Goal: Information Seeking & Learning: Learn about a topic

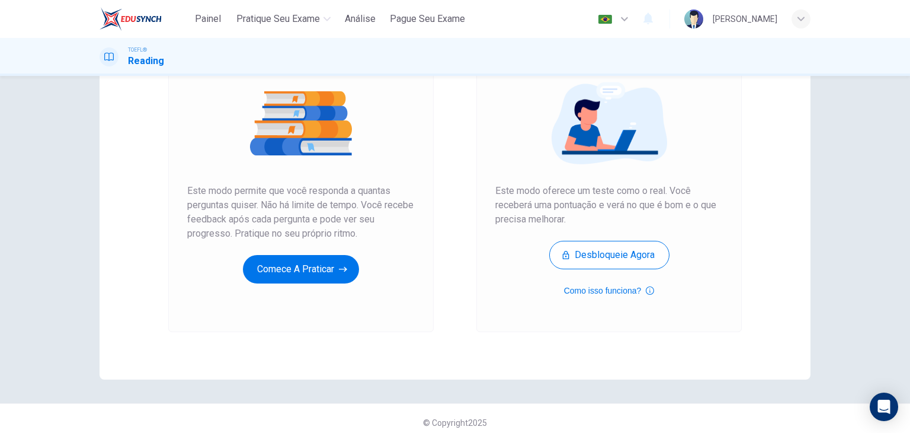
scroll to position [140, 0]
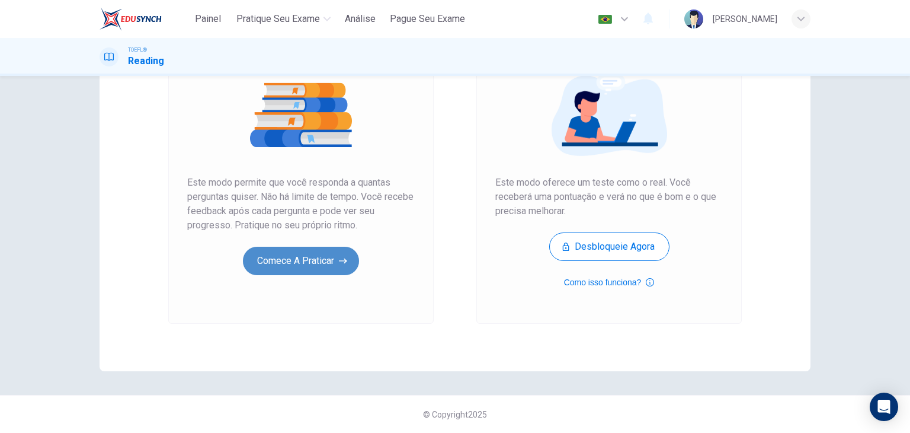
click at [316, 258] on button "Comece a praticar" at bounding box center [301, 261] width 116 height 28
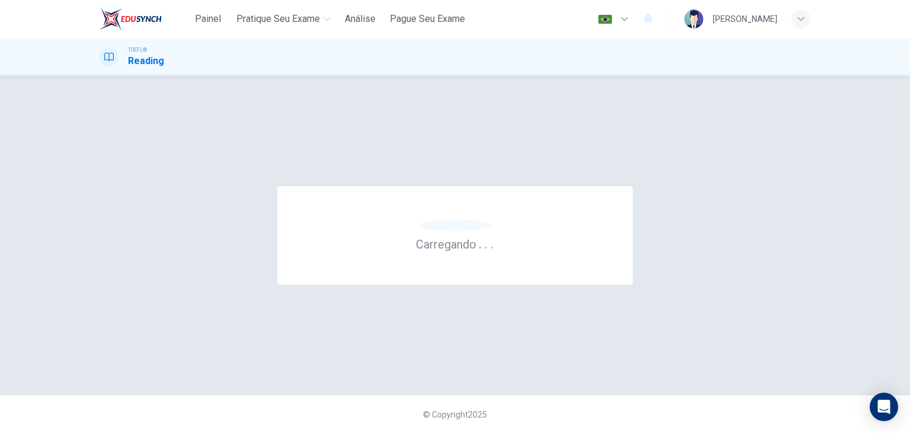
scroll to position [0, 0]
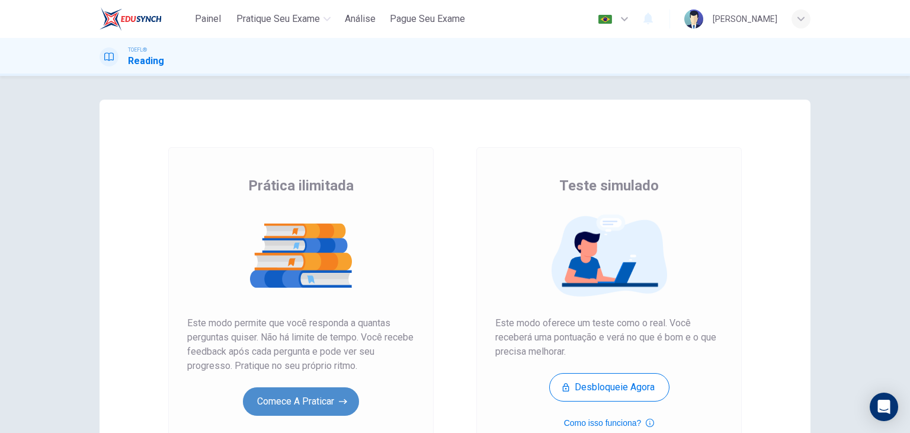
click at [317, 396] on button "Comece a praticar" at bounding box center [301, 401] width 116 height 28
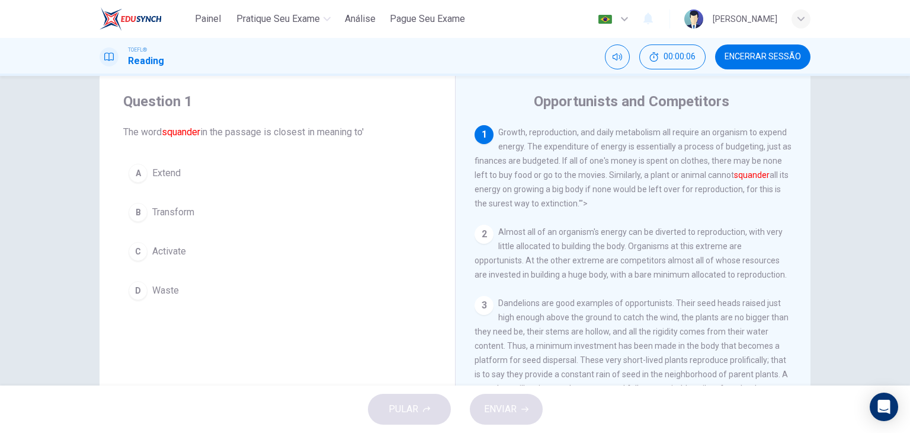
scroll to position [32, 0]
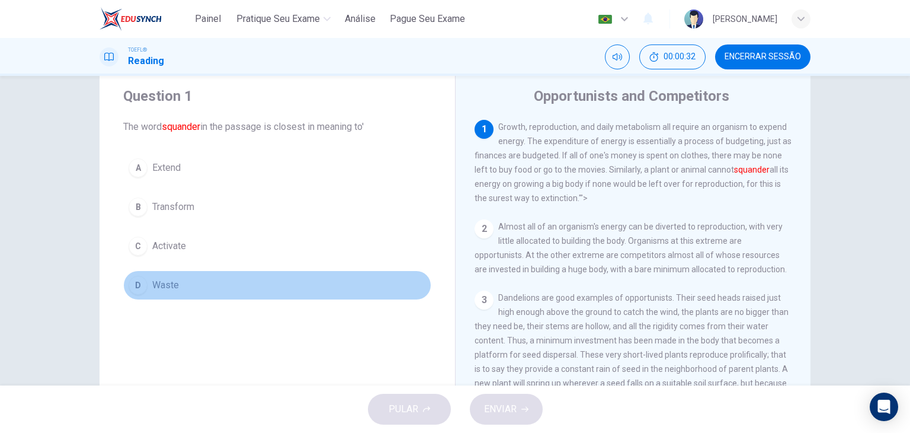
click at [167, 282] on span "Waste" at bounding box center [165, 285] width 27 height 14
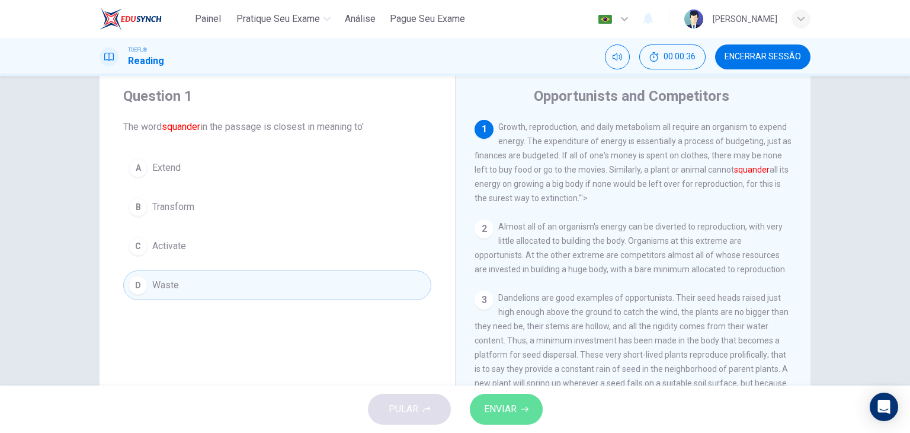
click at [521, 414] on button "ENVIAR" at bounding box center [506, 409] width 73 height 31
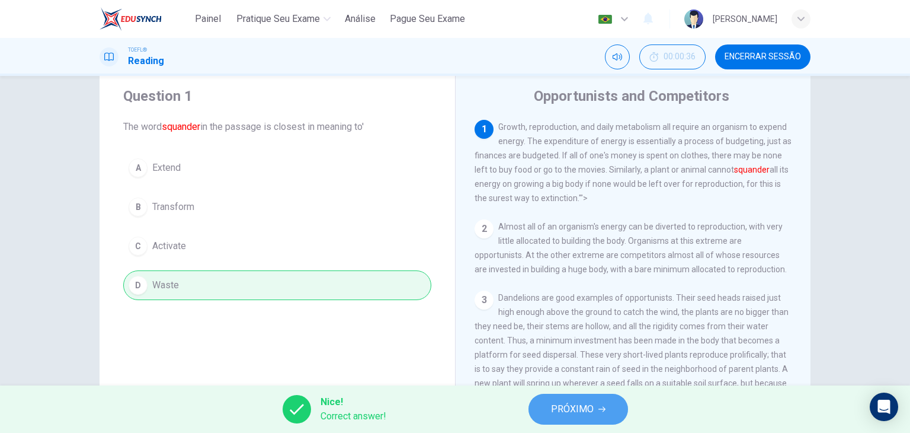
click at [555, 407] on span "PRÓXIMO" at bounding box center [572, 409] width 43 height 17
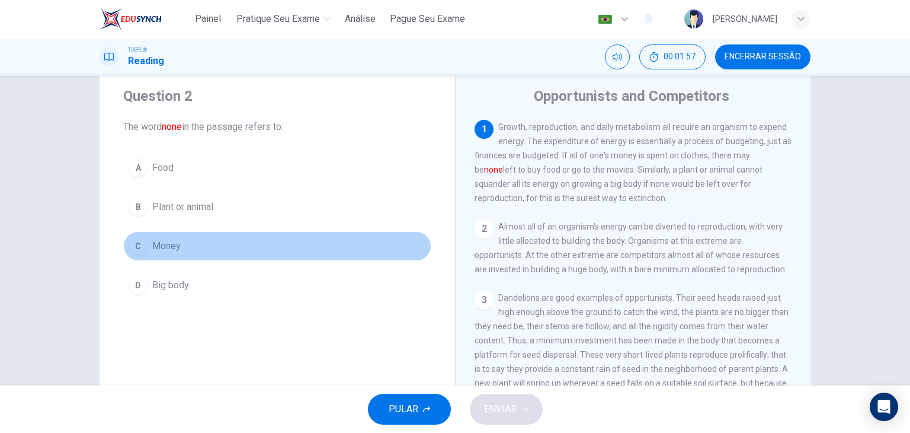
click at [161, 245] on span "Money" at bounding box center [166, 246] width 28 height 14
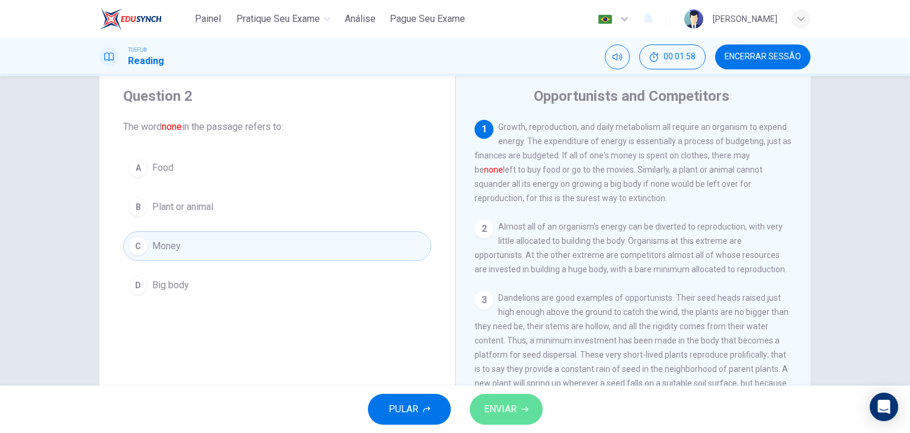
click at [488, 413] on span "ENVIAR" at bounding box center [500, 409] width 33 height 17
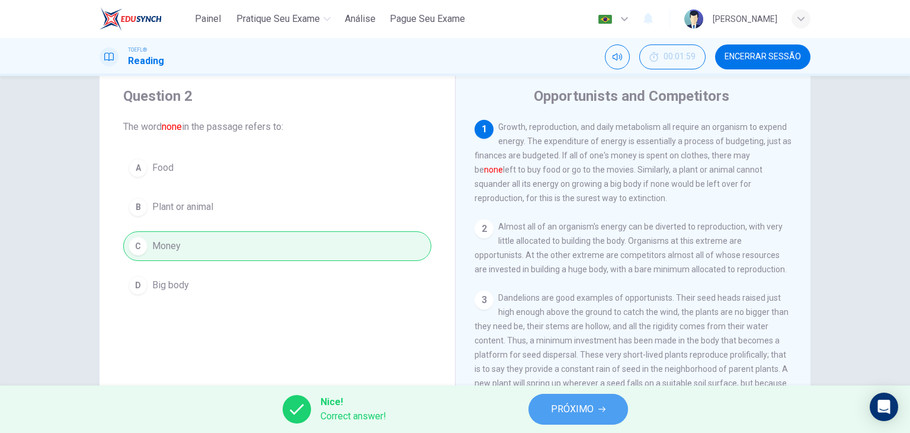
click at [555, 411] on span "PRÓXIMO" at bounding box center [572, 409] width 43 height 17
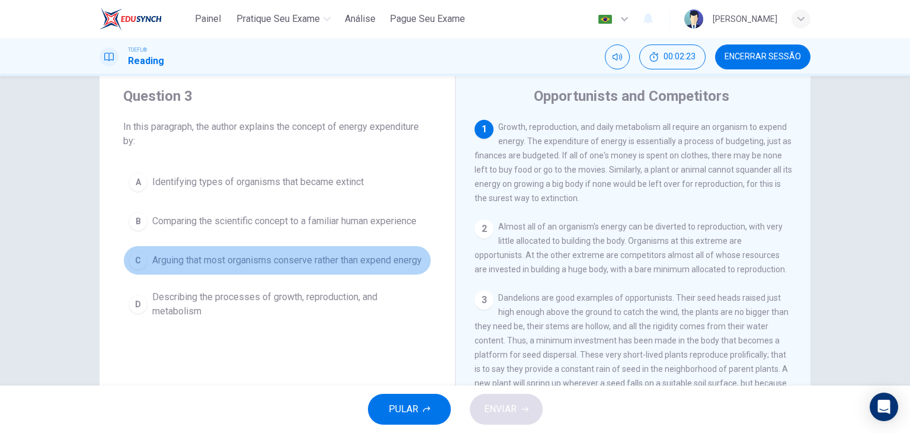
click at [373, 264] on span "Arguing that most organisms conserve rather than expend energy" at bounding box center [287, 260] width 270 height 14
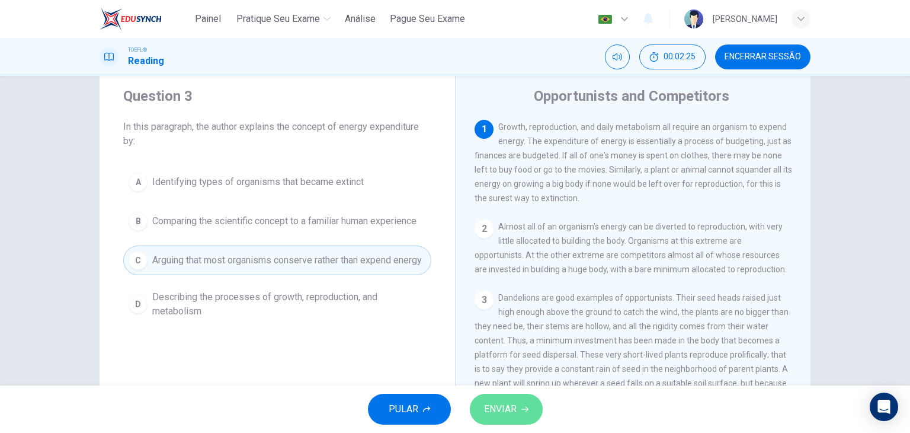
click at [502, 411] on span "ENVIAR" at bounding box center [500, 409] width 33 height 17
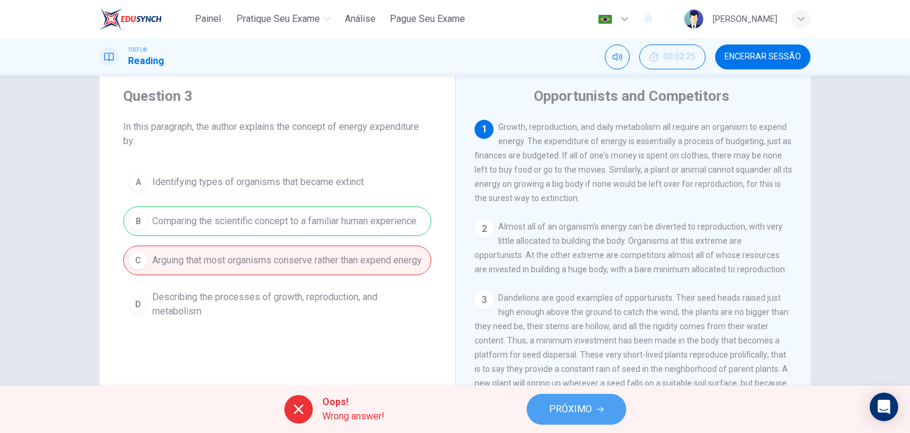
click at [560, 404] on span "PRÓXIMO" at bounding box center [570, 409] width 43 height 17
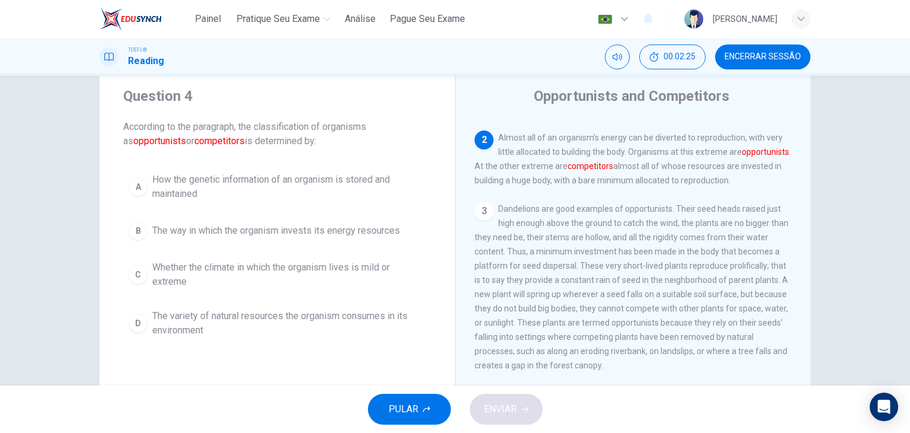
scroll to position [102, 0]
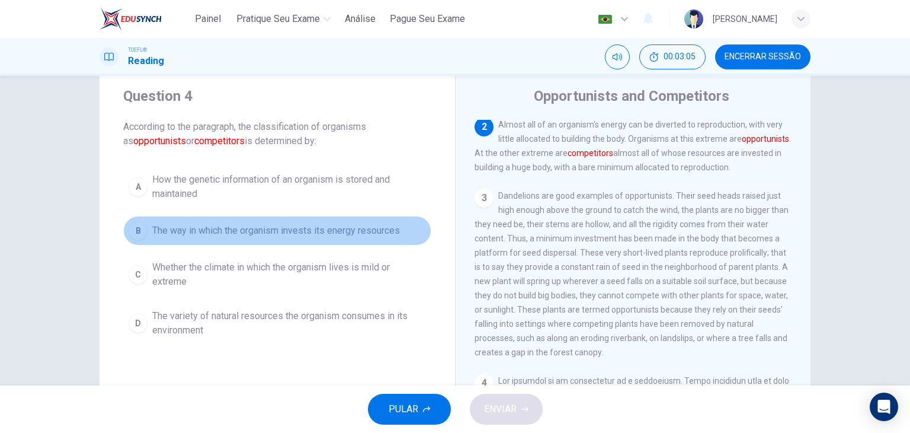
click at [391, 226] on span "The way in which the organism invests its energy resources" at bounding box center [276, 230] width 248 height 14
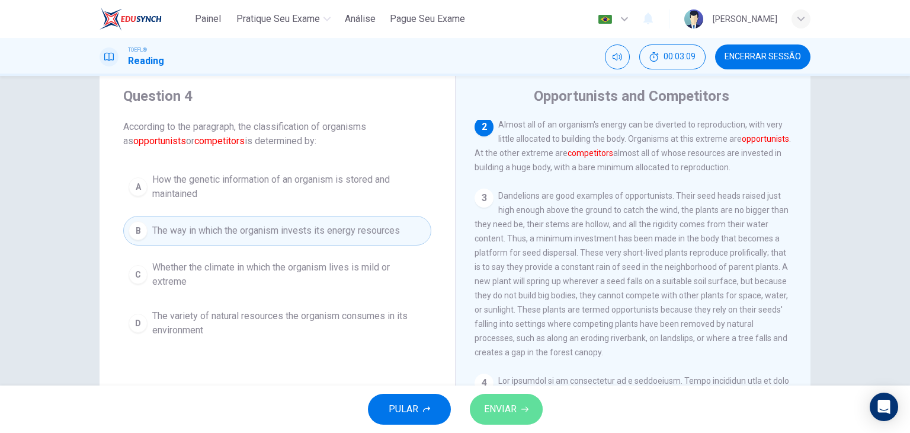
click at [503, 421] on button "ENVIAR" at bounding box center [506, 409] width 73 height 31
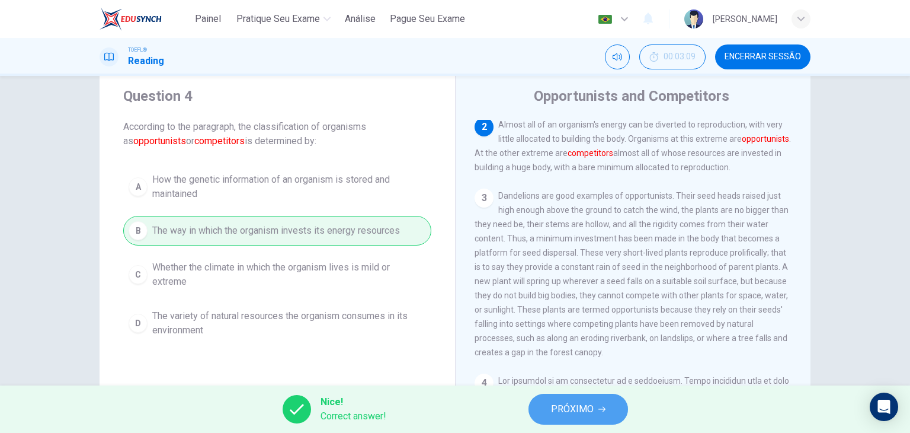
click at [574, 415] on span "PRÓXIMO" at bounding box center [572, 409] width 43 height 17
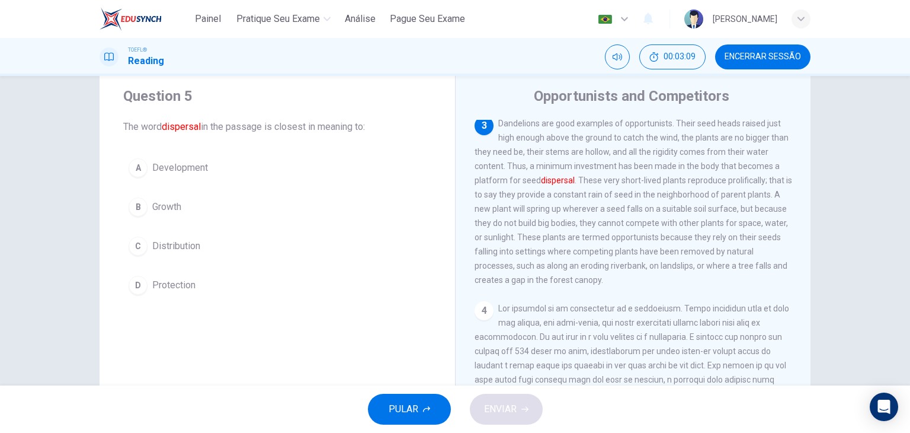
scroll to position [175, 0]
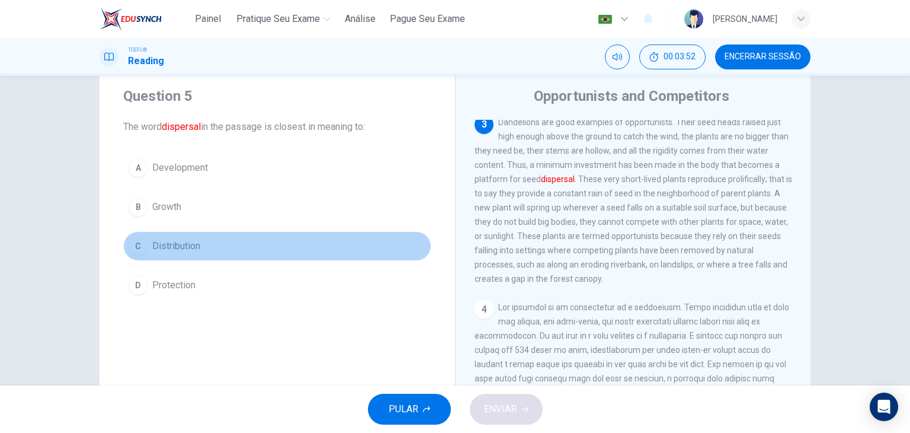
click at [187, 246] on span "Distribution" at bounding box center [176, 246] width 48 height 14
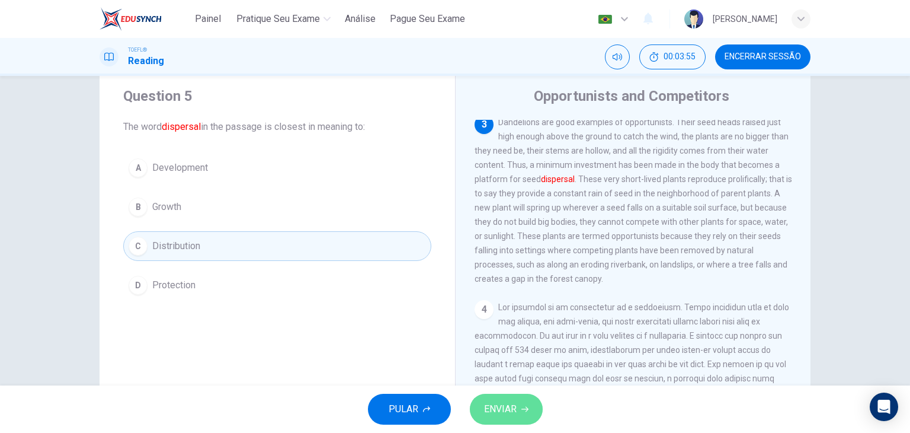
click at [498, 414] on span "ENVIAR" at bounding box center [500, 409] width 33 height 17
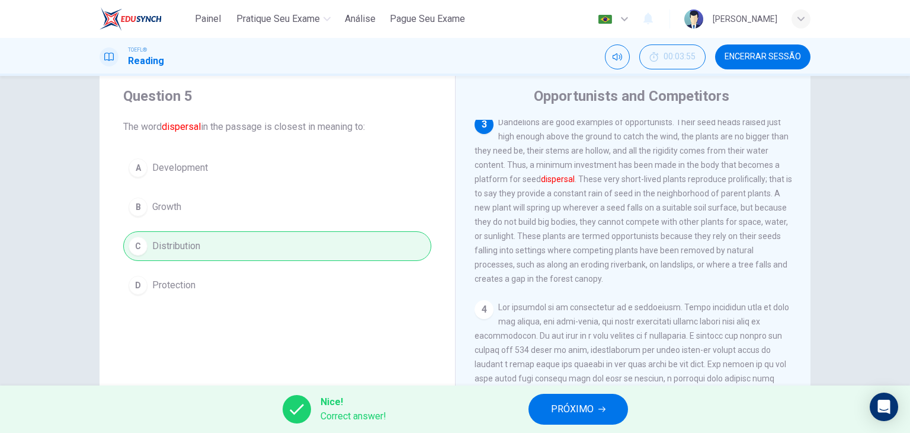
click at [569, 412] on span "PRÓXIMO" at bounding box center [572, 409] width 43 height 17
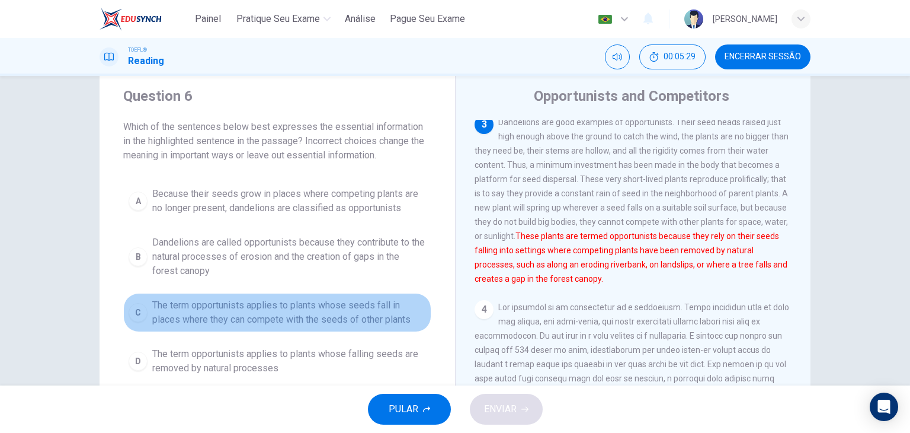
click at [335, 318] on span "The term opportunists applies to plants whose seeds fall in places where they c…" at bounding box center [289, 312] width 274 height 28
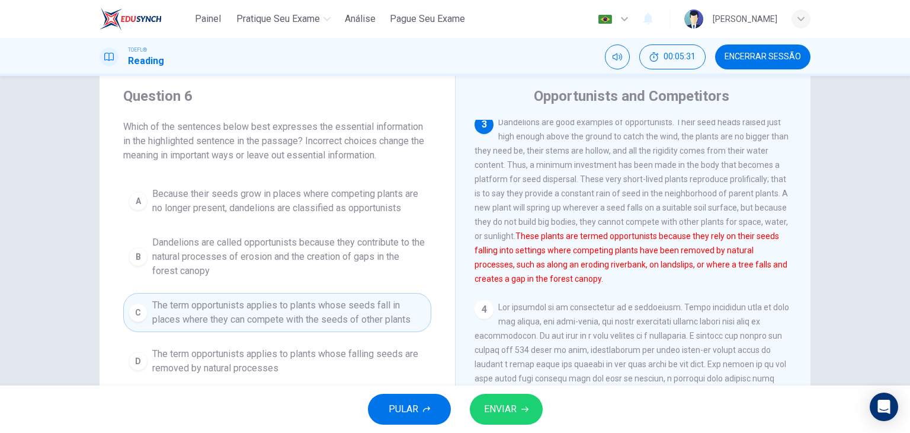
click at [496, 411] on span "ENVIAR" at bounding box center [500, 409] width 33 height 17
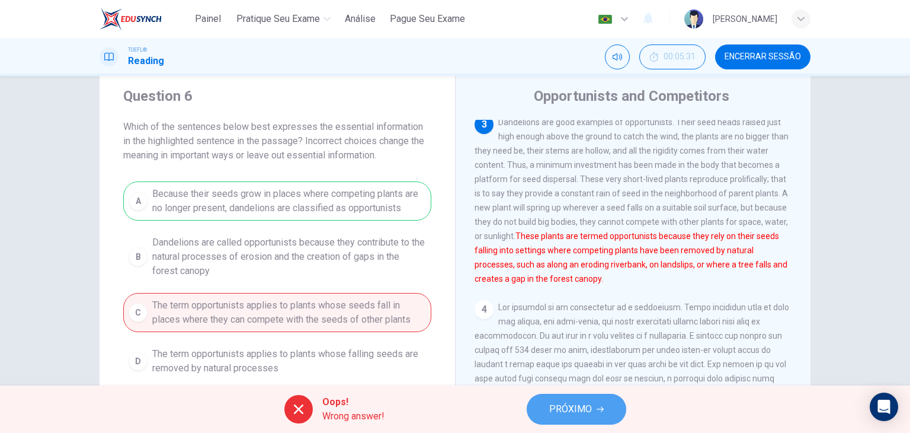
click at [546, 408] on button "PRÓXIMO" at bounding box center [577, 409] width 100 height 31
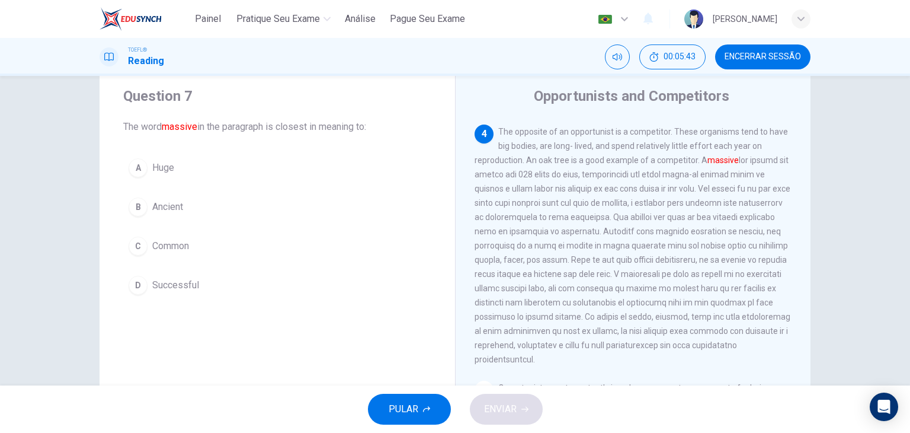
scroll to position [340, 0]
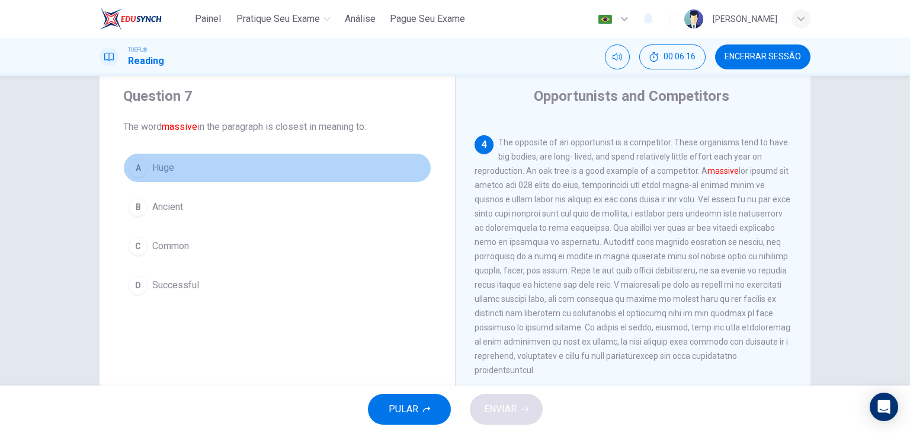
click at [162, 166] on span "Huge" at bounding box center [163, 168] width 22 height 14
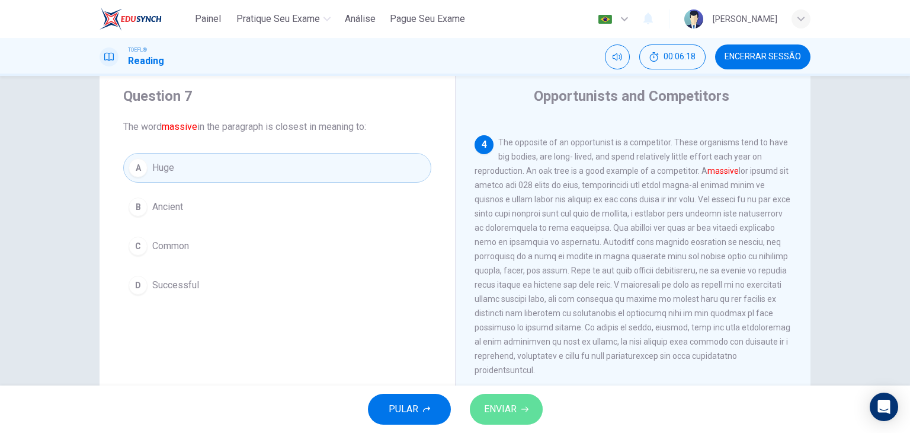
click at [521, 420] on button "ENVIAR" at bounding box center [506, 409] width 73 height 31
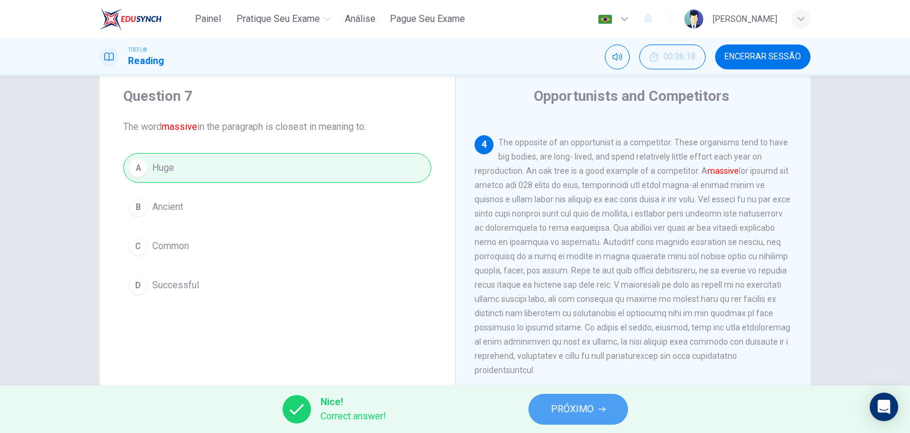
click at [575, 408] on span "PRÓXIMO" at bounding box center [572, 409] width 43 height 17
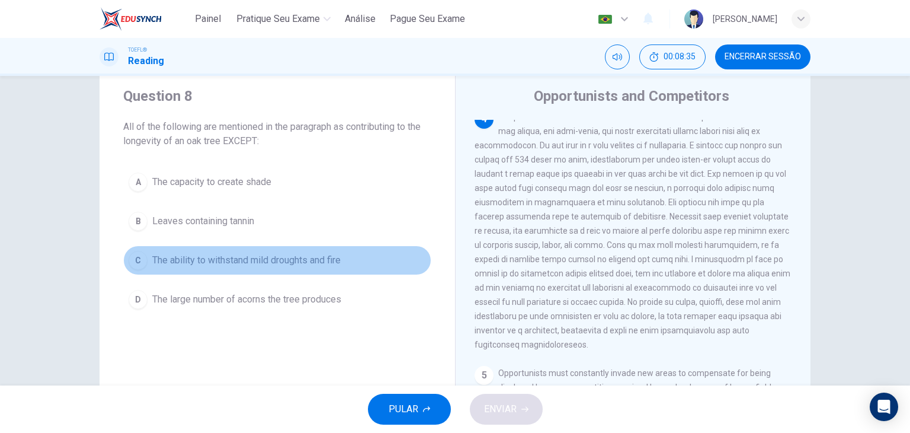
click at [280, 264] on span "The ability to withstand mild droughts and fire" at bounding box center [246, 260] width 188 height 14
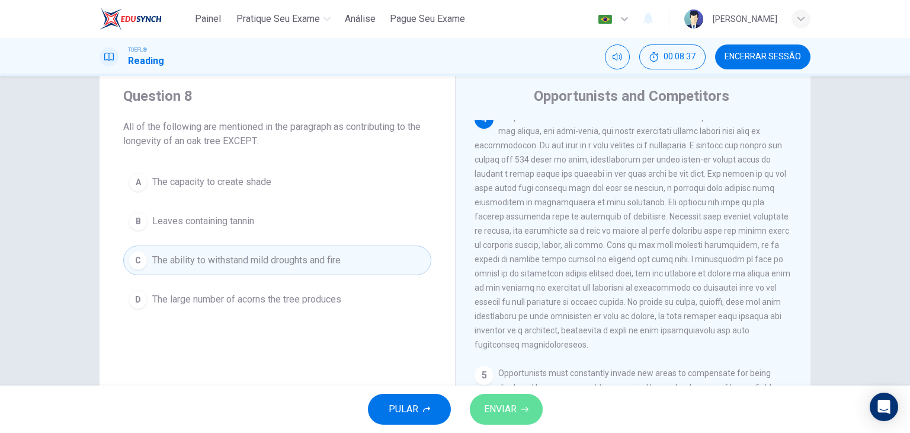
click at [500, 404] on span "ENVIAR" at bounding box center [500, 409] width 33 height 17
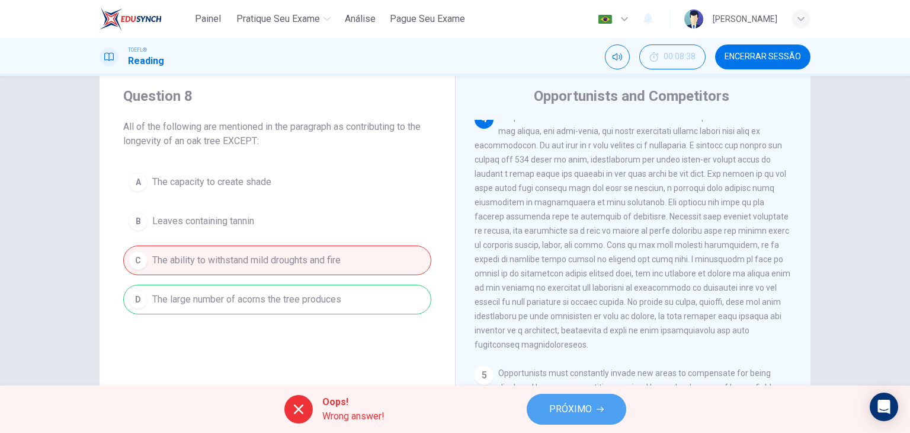
click at [586, 411] on span "PRÓXIMO" at bounding box center [570, 409] width 43 height 17
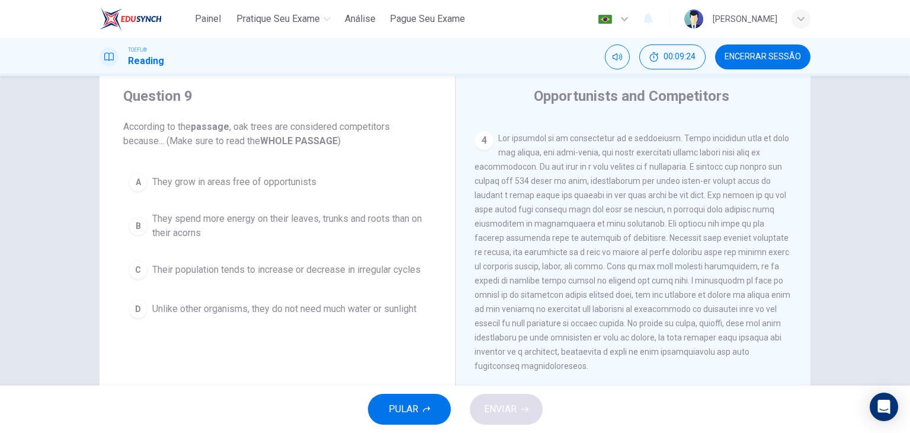
scroll to position [350, 0]
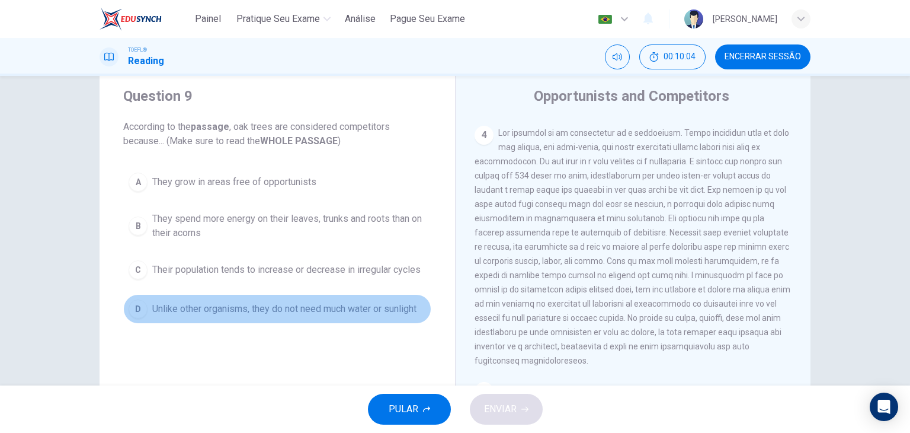
click at [399, 305] on span "Unlike other organisms, they do not need much water or sunlight" at bounding box center [284, 309] width 264 height 14
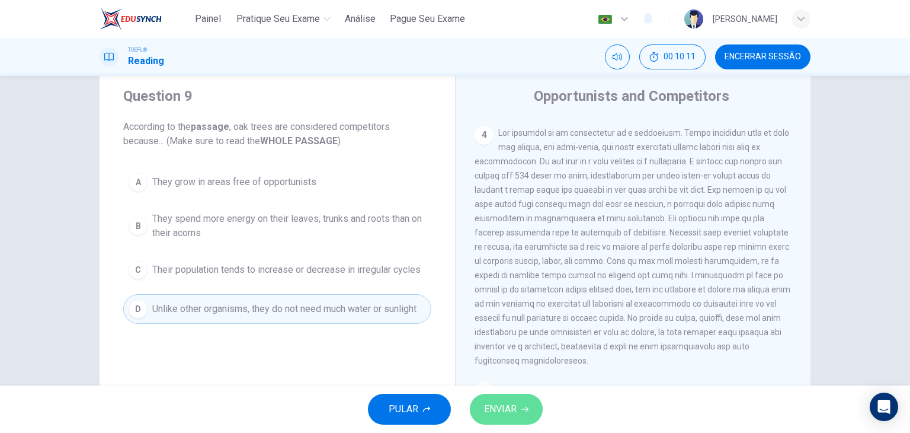
click at [507, 416] on span "ENVIAR" at bounding box center [500, 409] width 33 height 17
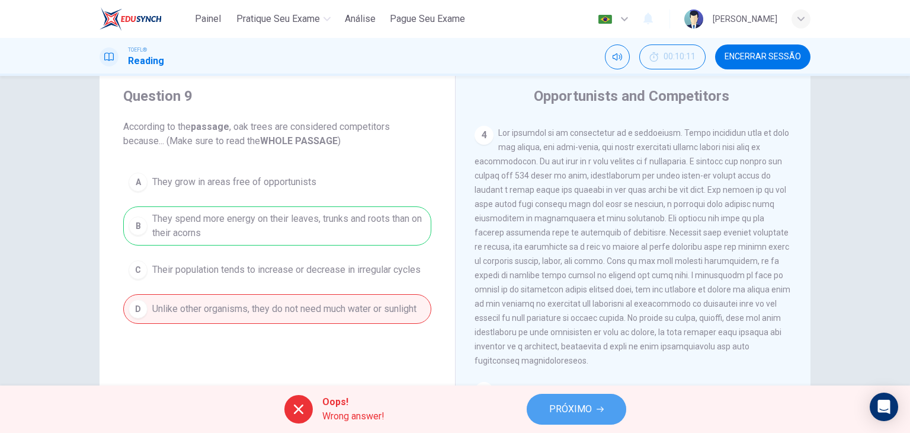
click at [549, 407] on button "PRÓXIMO" at bounding box center [577, 409] width 100 height 31
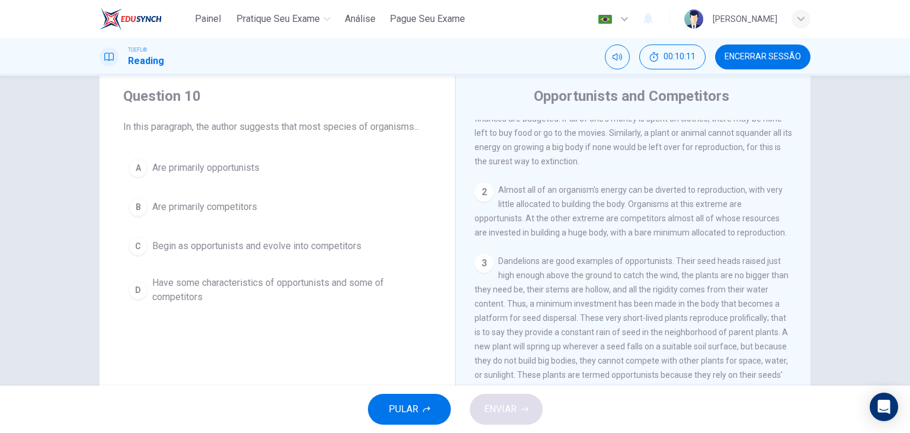
scroll to position [0, 0]
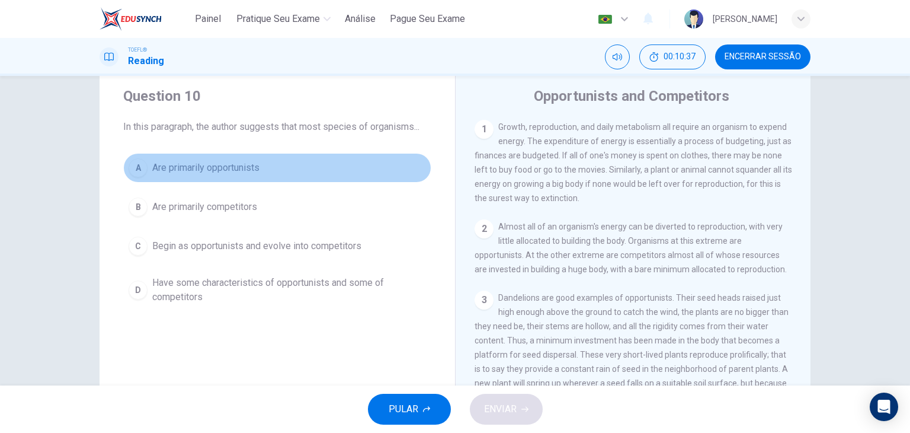
click at [244, 168] on span "Are primarily opportunists" at bounding box center [205, 168] width 107 height 14
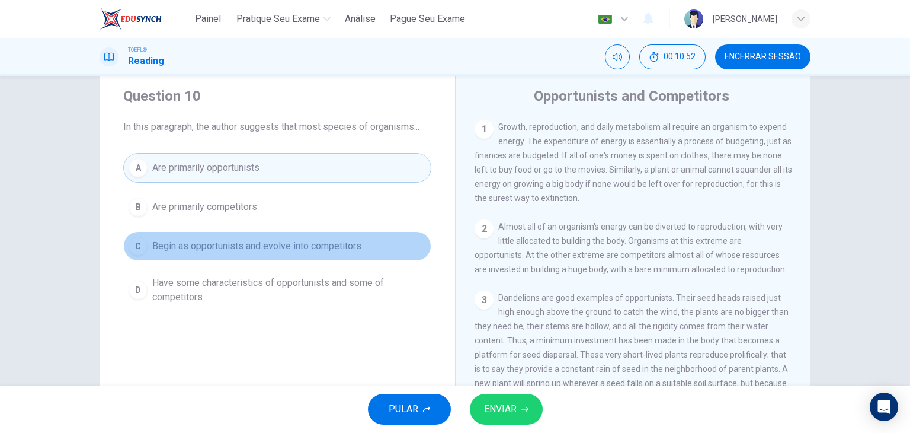
click at [343, 239] on span "Begin as opportunists and evolve into competitors" at bounding box center [256, 246] width 209 height 14
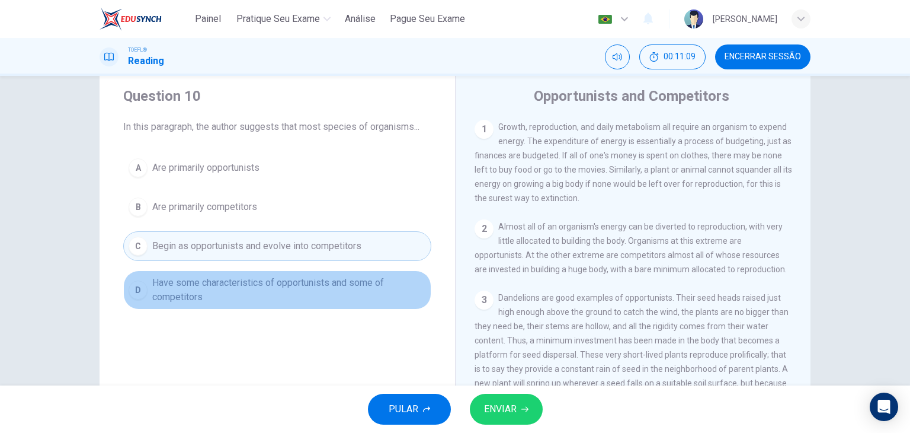
click at [318, 279] on span "Have some characteristics of opportunists and some of competitors" at bounding box center [289, 290] width 274 height 28
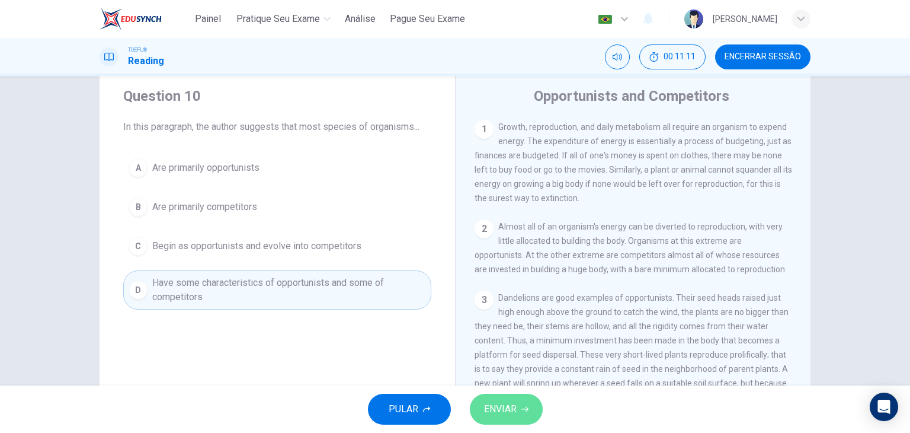
click at [497, 406] on span "ENVIAR" at bounding box center [500, 409] width 33 height 17
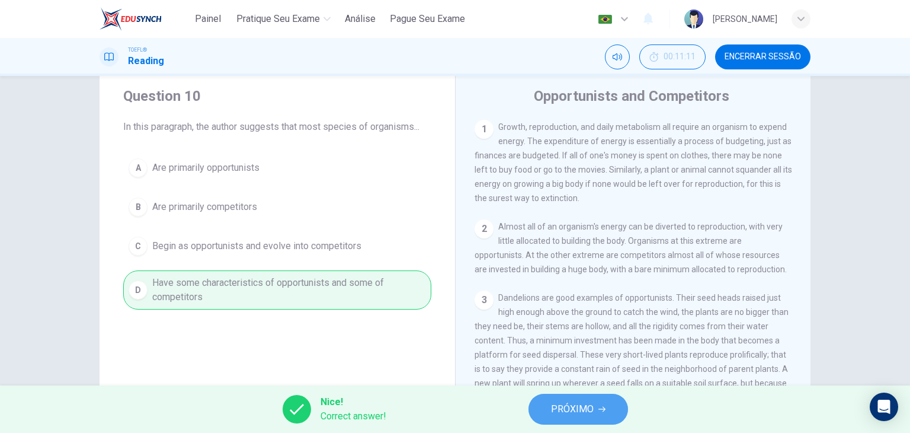
click at [578, 408] on span "PRÓXIMO" at bounding box center [572, 409] width 43 height 17
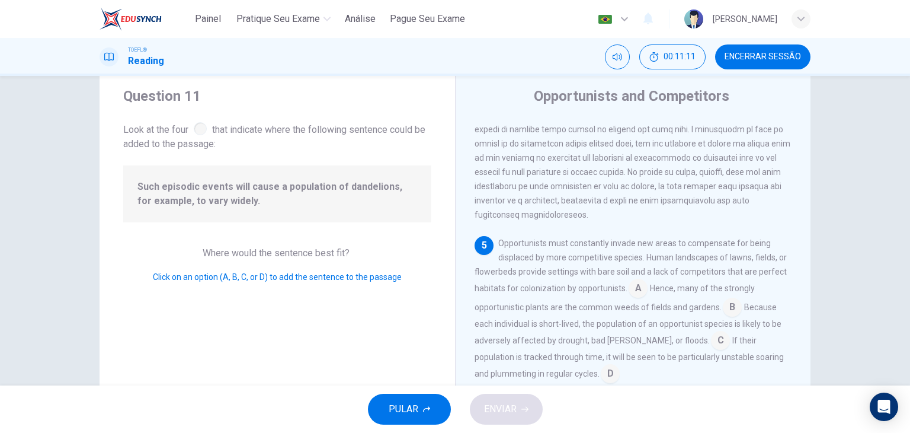
scroll to position [552, 0]
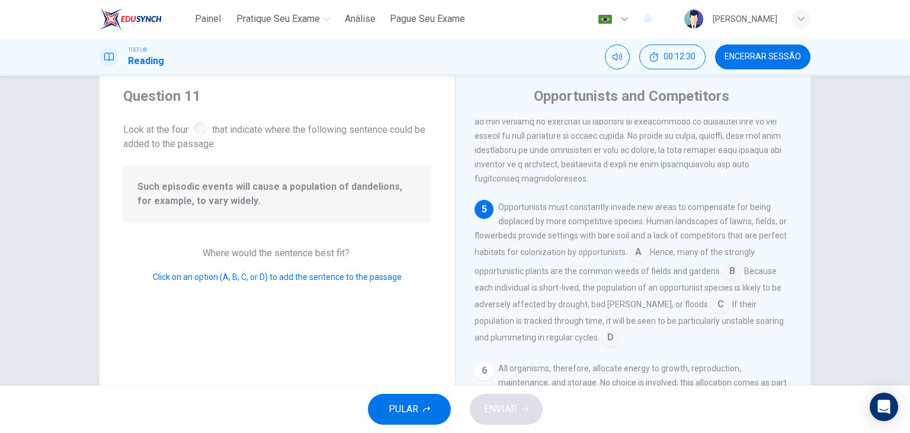
click at [635, 252] on input at bounding box center [638, 253] width 19 height 19
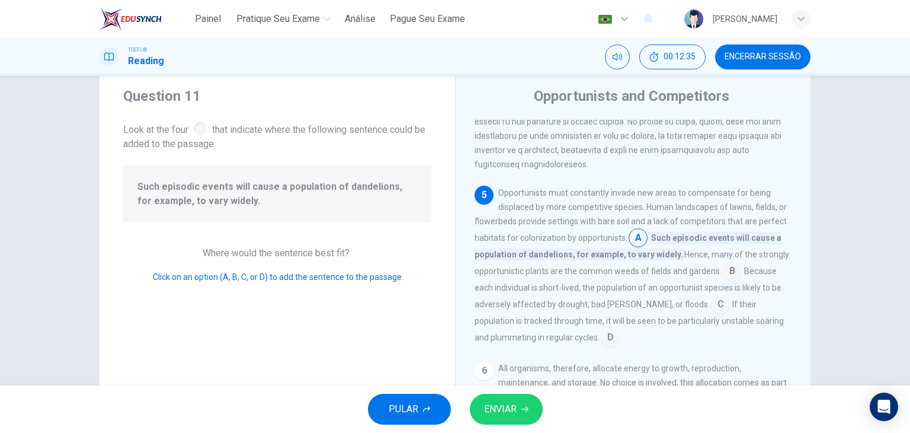
click at [725, 282] on input at bounding box center [732, 272] width 19 height 19
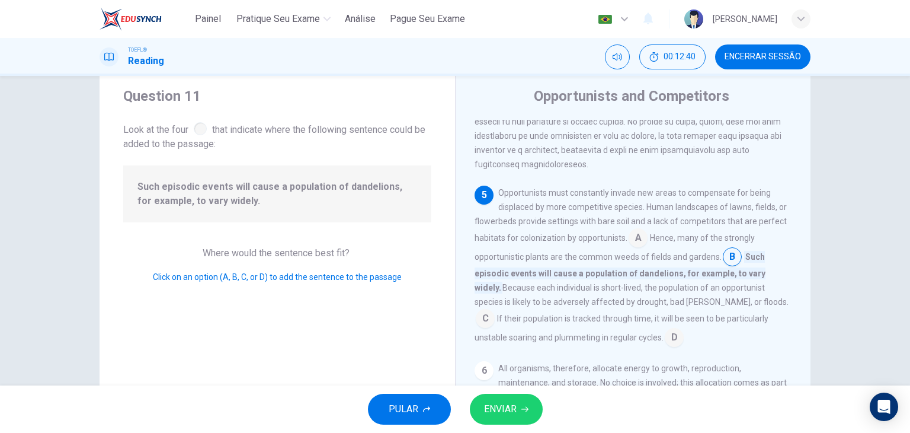
click at [637, 248] on input at bounding box center [638, 238] width 19 height 19
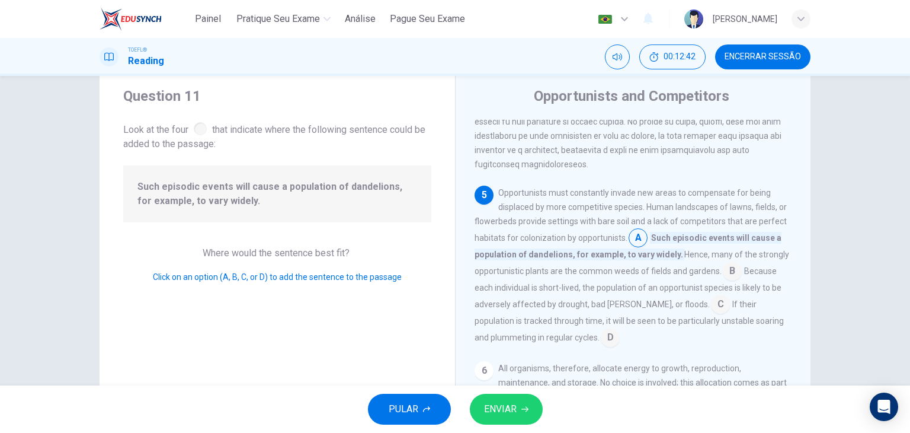
click at [734, 282] on input at bounding box center [732, 272] width 19 height 19
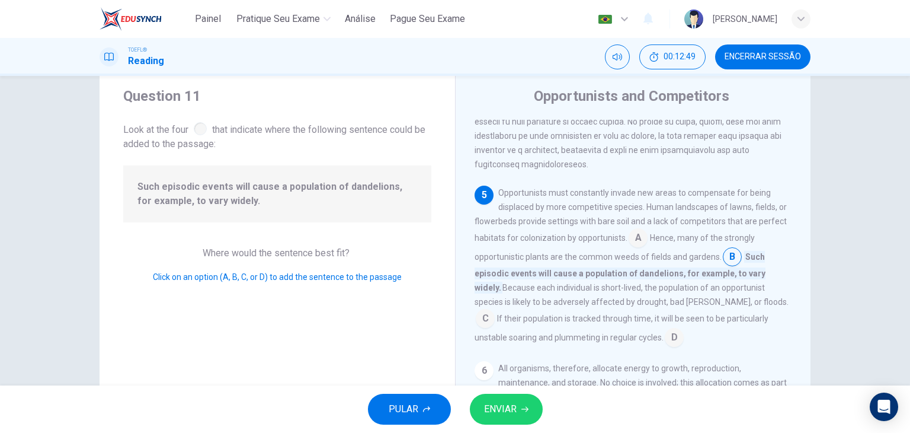
click at [495, 314] on input at bounding box center [485, 319] width 19 height 19
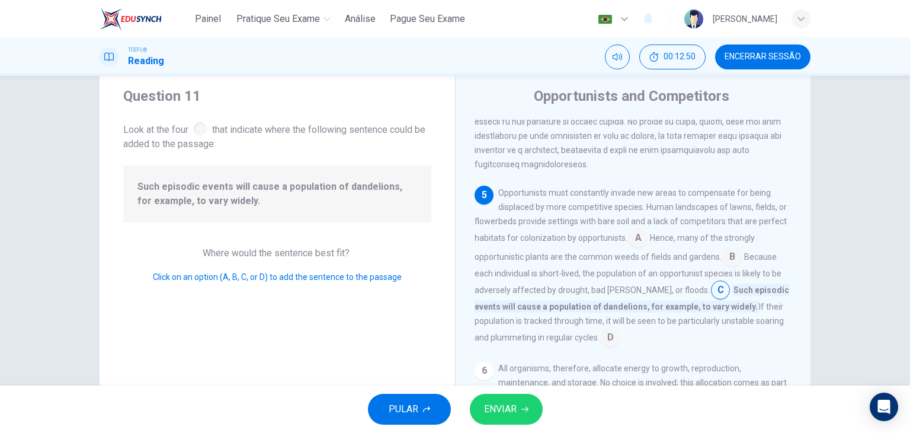
click at [738, 360] on div "1 Growth, reproduction, and daily metabolism all require an organism to expend …" at bounding box center [641, 290] width 333 height 341
click at [518, 403] on button "ENVIAR" at bounding box center [506, 409] width 73 height 31
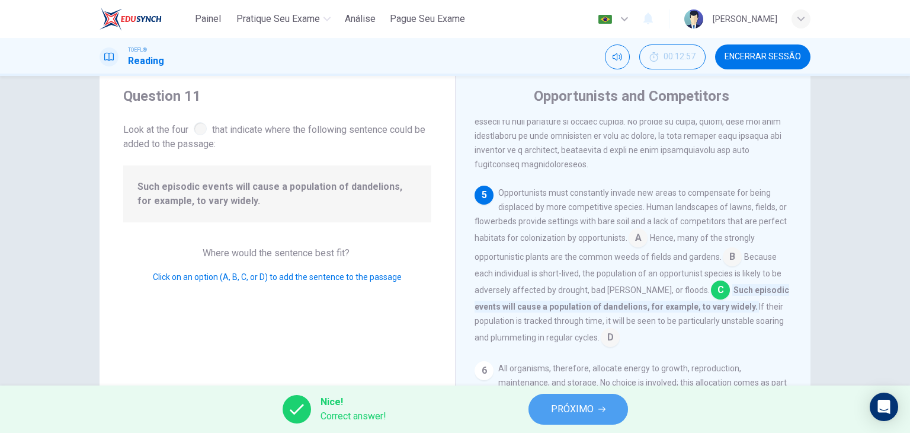
click at [578, 407] on span "PRÓXIMO" at bounding box center [572, 409] width 43 height 17
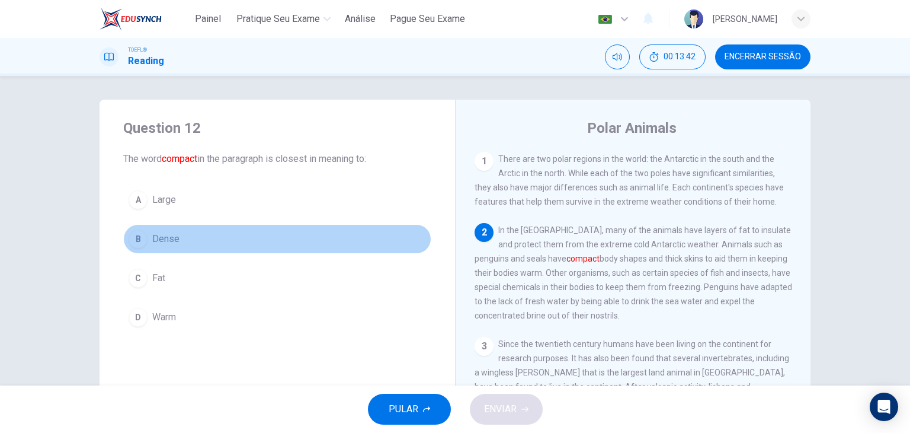
click at [164, 238] on span "Dense" at bounding box center [165, 239] width 27 height 14
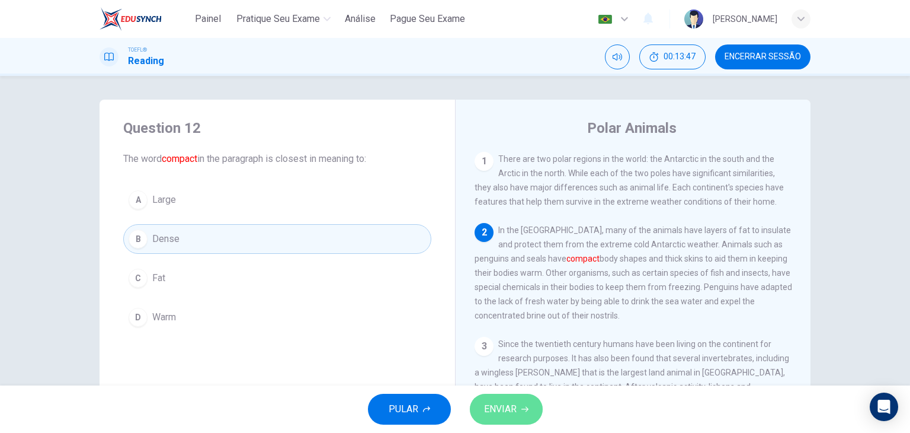
click at [519, 410] on button "ENVIAR" at bounding box center [506, 409] width 73 height 31
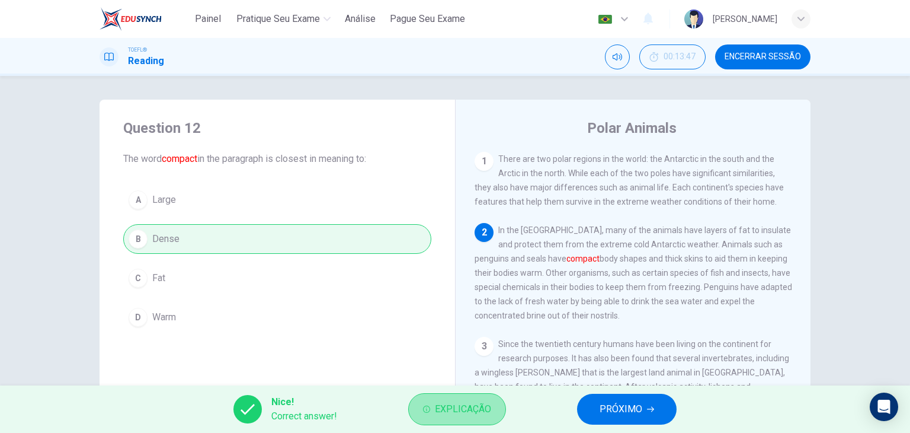
click at [478, 408] on span "Explicação" at bounding box center [463, 409] width 56 height 17
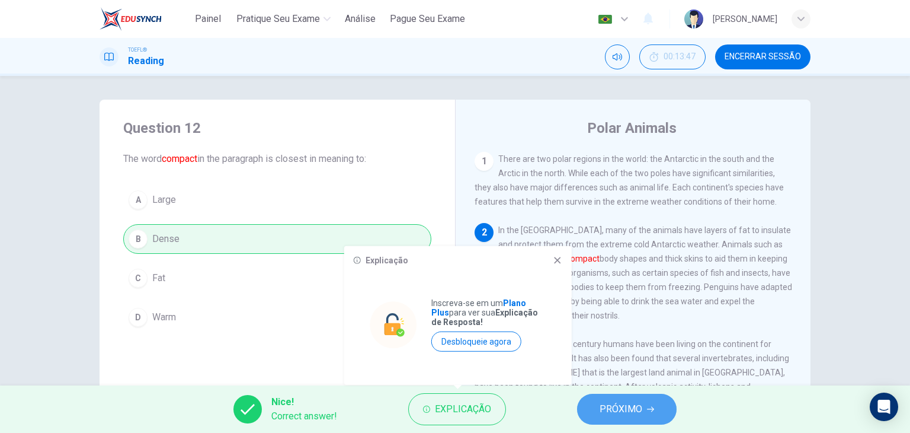
click at [638, 407] on span "PRÓXIMO" at bounding box center [621, 409] width 43 height 17
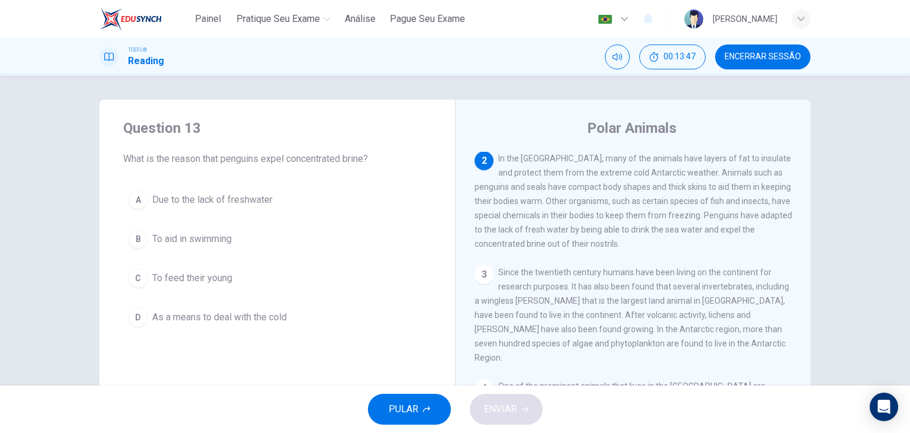
scroll to position [73, 0]
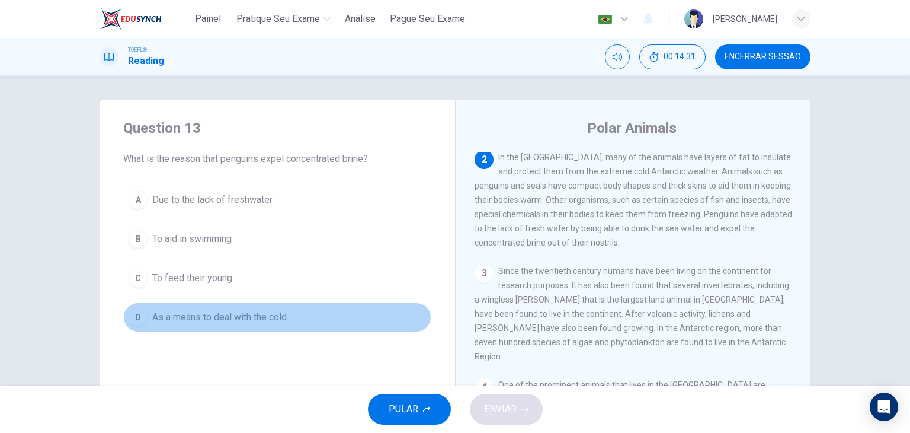
click at [258, 317] on span "As a means to deal with the cold" at bounding box center [219, 317] width 135 height 14
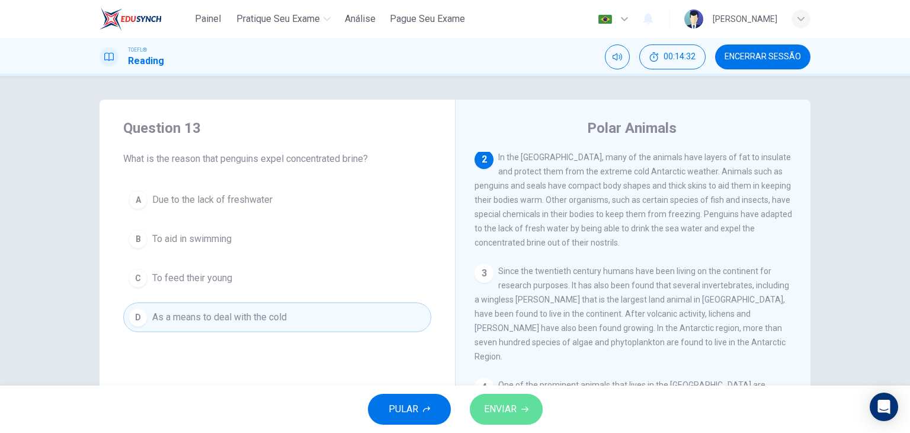
click at [499, 413] on span "ENVIAR" at bounding box center [500, 409] width 33 height 17
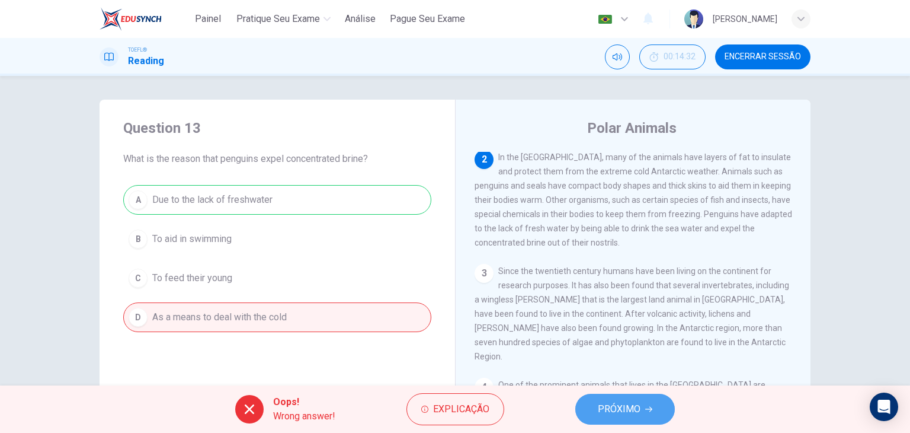
click at [616, 410] on span "PRÓXIMO" at bounding box center [619, 409] width 43 height 17
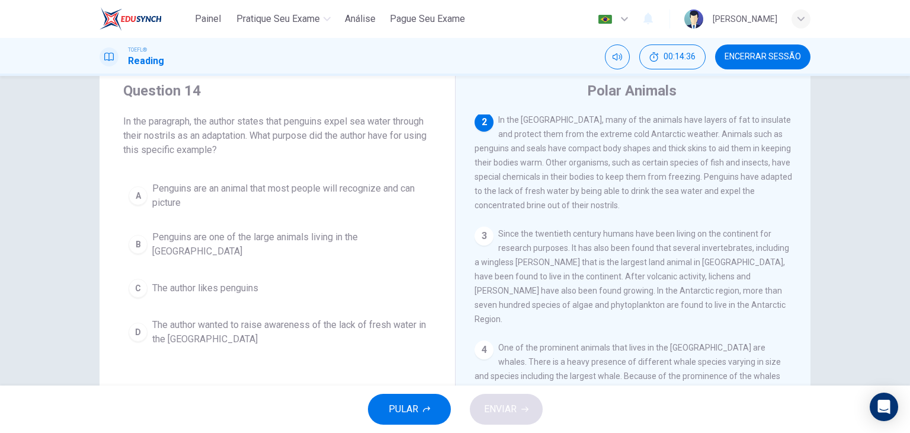
scroll to position [36, 0]
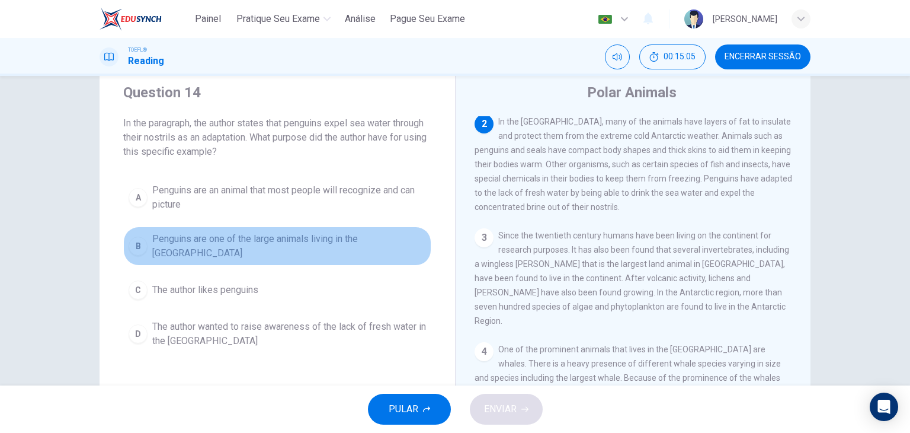
click at [353, 247] on span "Penguins are one of the large animals living in the Antarctic" at bounding box center [289, 246] width 274 height 28
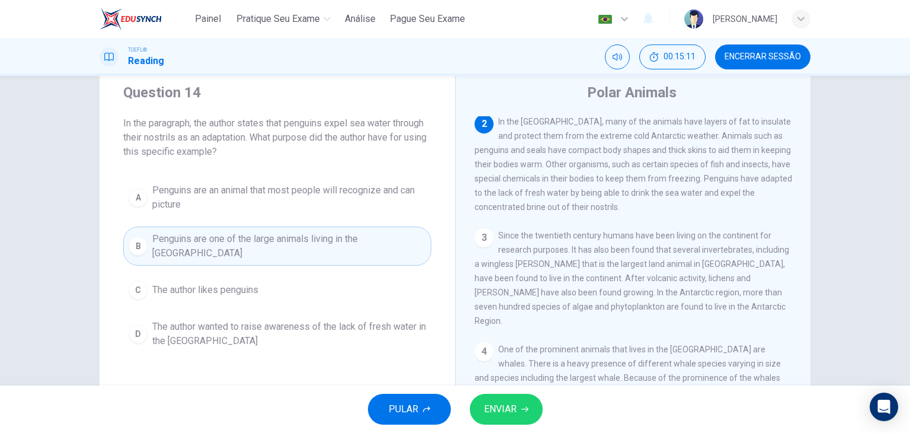
click at [503, 414] on span "ENVIAR" at bounding box center [500, 409] width 33 height 17
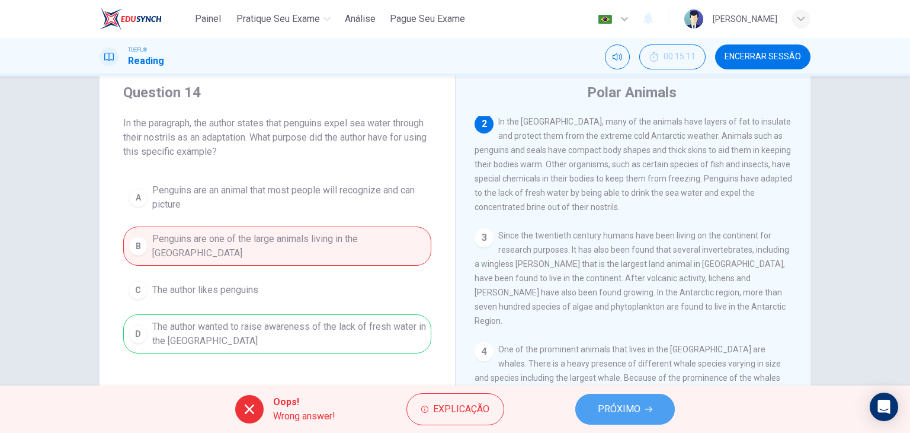
click at [606, 415] on span "PRÓXIMO" at bounding box center [619, 409] width 43 height 17
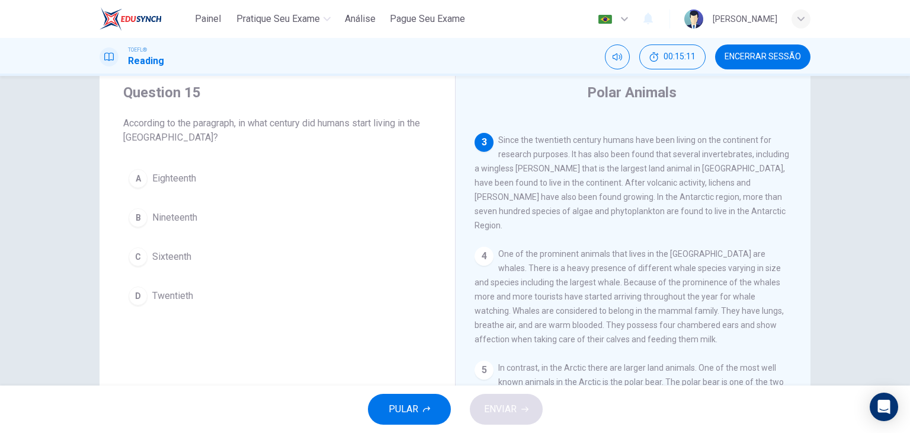
scroll to position [190, 0]
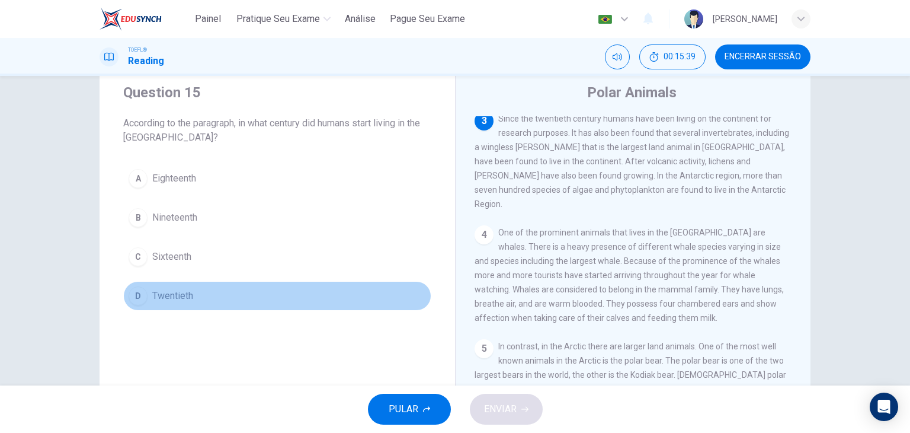
click at [167, 292] on span "Twentieth" at bounding box center [172, 296] width 41 height 14
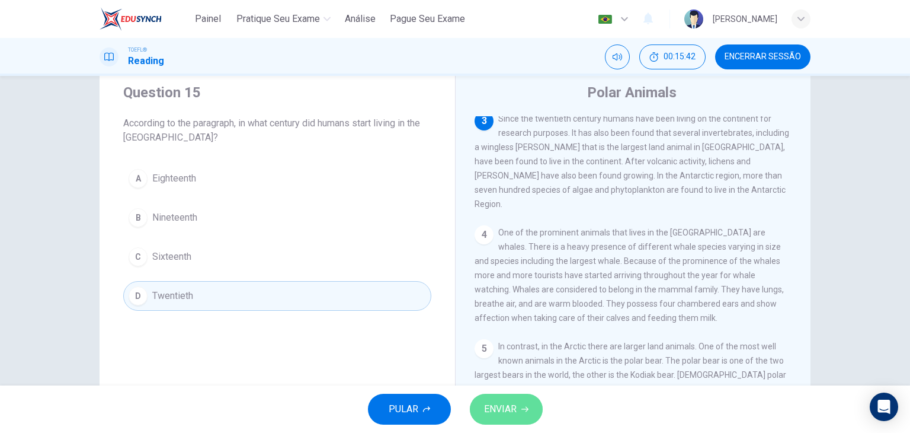
click at [500, 420] on button "ENVIAR" at bounding box center [506, 409] width 73 height 31
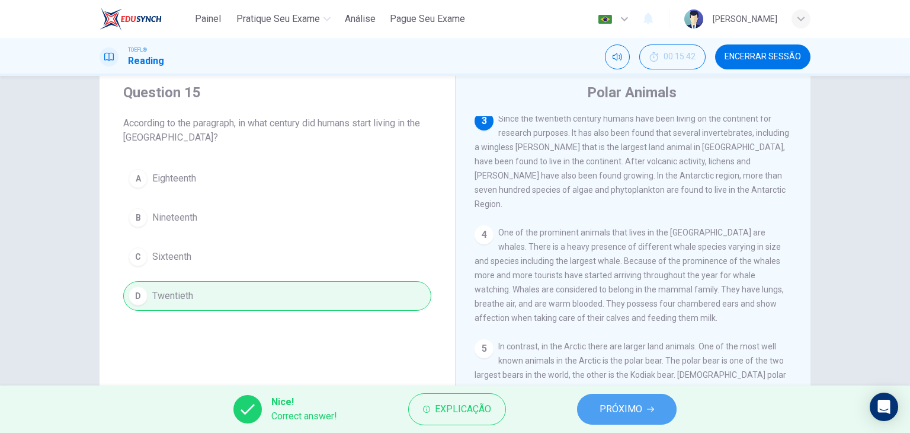
click at [601, 409] on span "PRÓXIMO" at bounding box center [621, 409] width 43 height 17
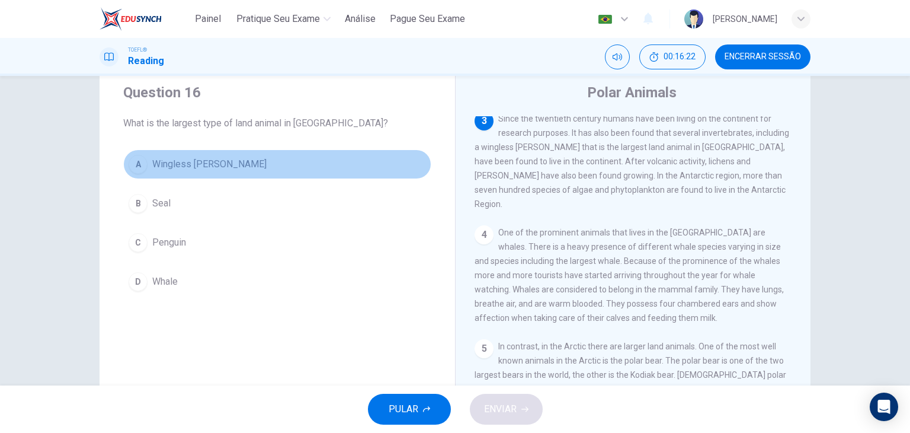
click at [182, 164] on span "Wingless midge" at bounding box center [209, 164] width 114 height 14
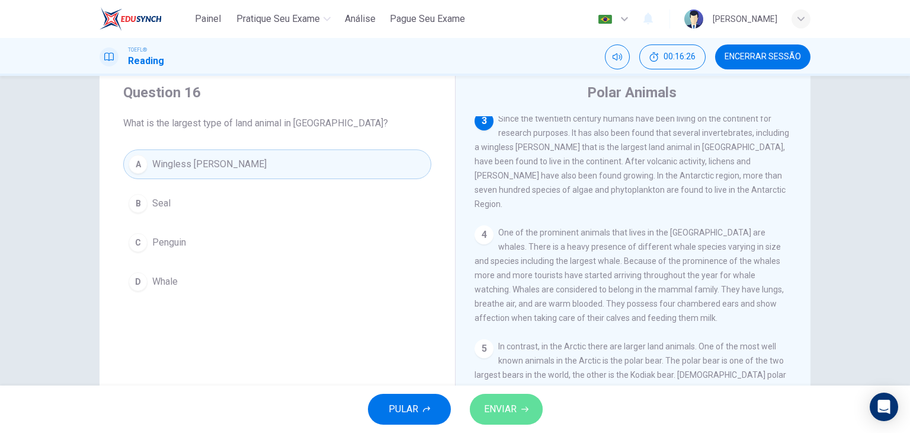
click at [512, 409] on span "ENVIAR" at bounding box center [500, 409] width 33 height 17
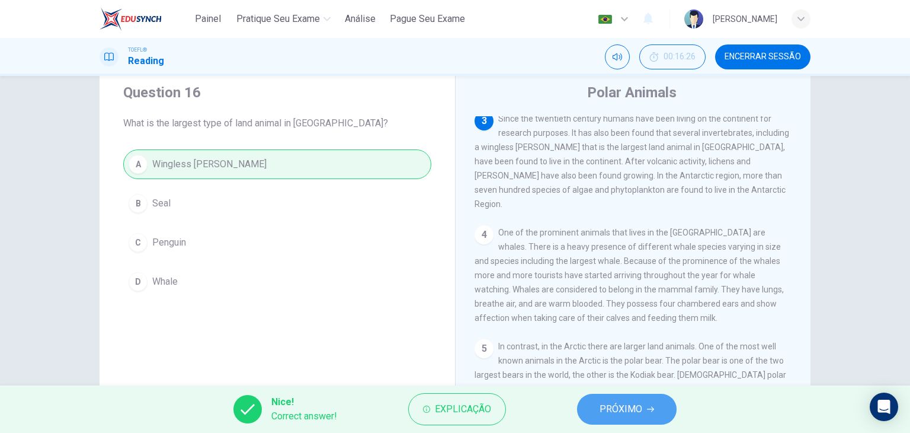
click at [627, 413] on span "PRÓXIMO" at bounding box center [621, 409] width 43 height 17
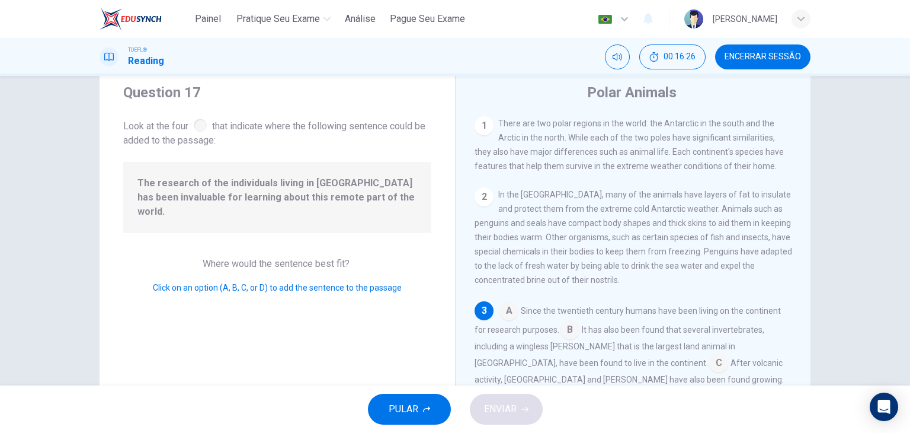
scroll to position [72, 0]
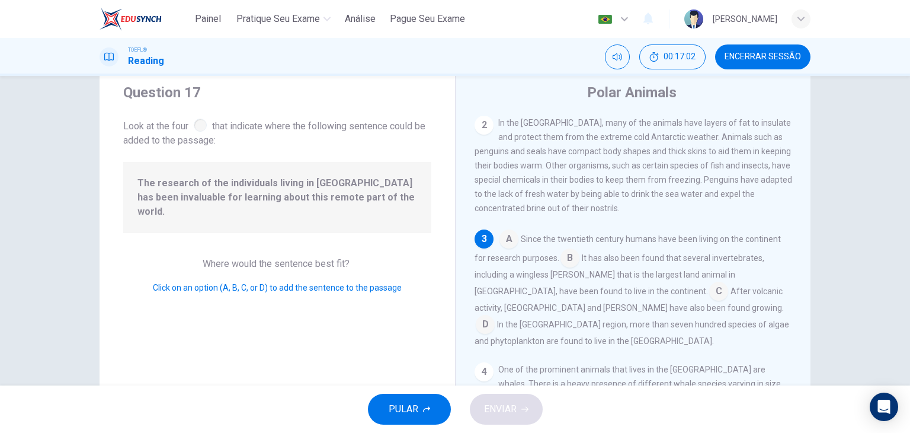
click at [570, 264] on input at bounding box center [570, 259] width 19 height 19
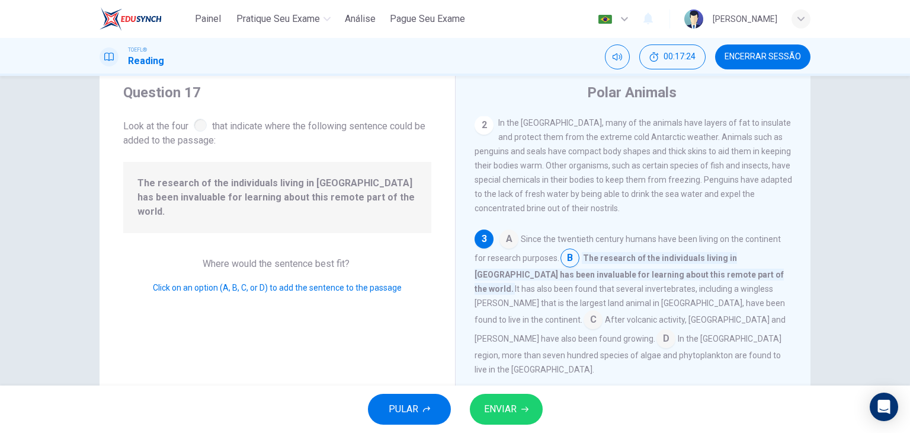
click at [676, 330] on input at bounding box center [666, 339] width 19 height 19
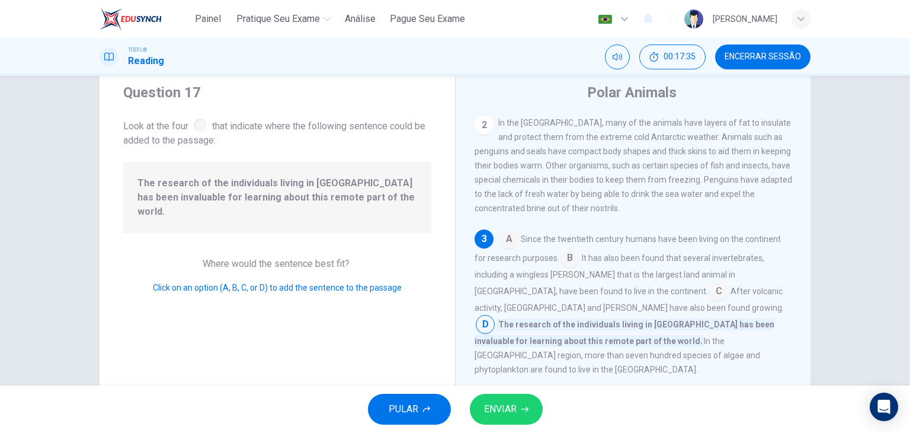
click at [495, 317] on input at bounding box center [485, 325] width 19 height 19
click at [513, 417] on button "ENVIAR" at bounding box center [506, 409] width 73 height 31
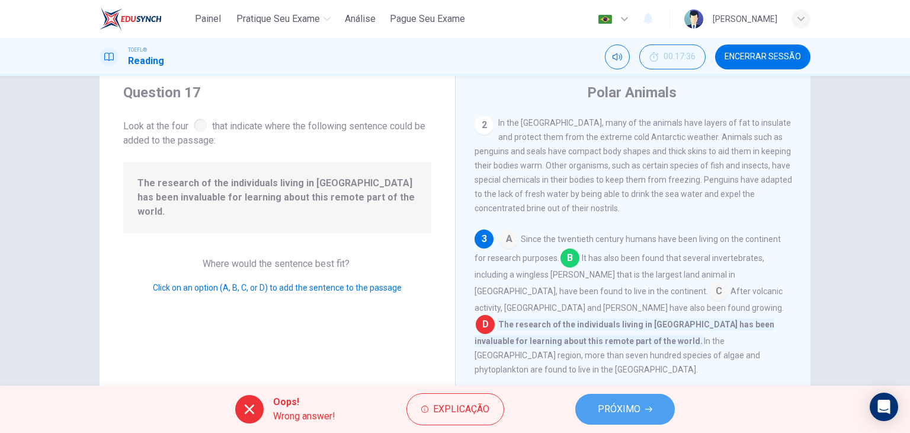
click at [633, 401] on span "PRÓXIMO" at bounding box center [619, 409] width 43 height 17
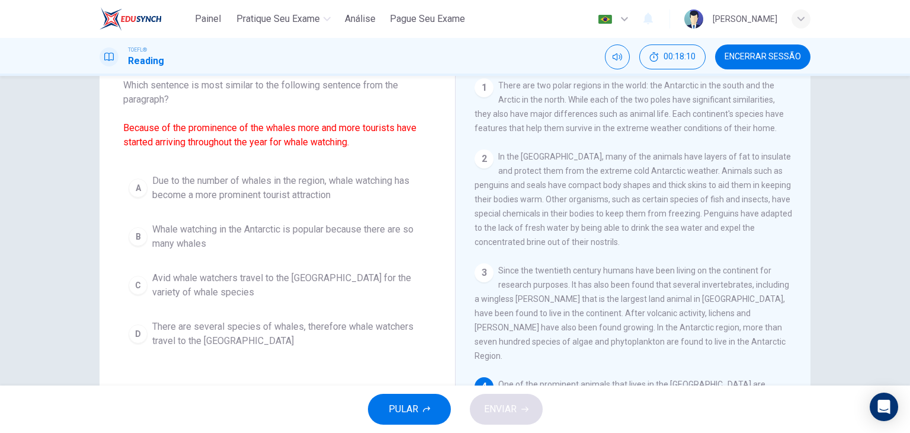
scroll to position [73, 0]
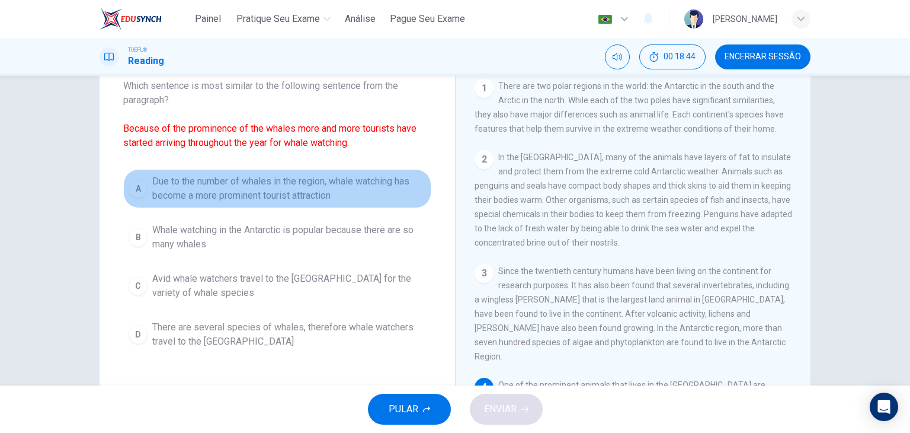
click at [361, 186] on span "Due to the number of whales in the region, whale watching has become a more pro…" at bounding box center [289, 188] width 274 height 28
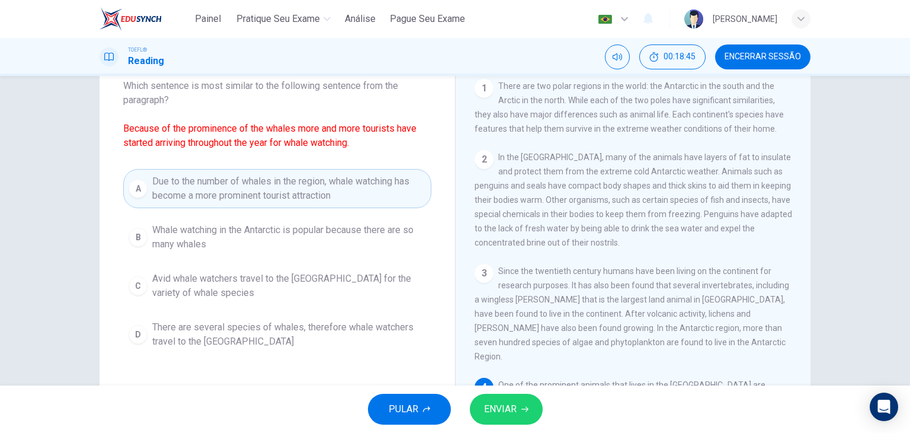
click at [511, 425] on div "PULAR ENVIAR" at bounding box center [455, 408] width 910 height 47
click at [509, 412] on span "ENVIAR" at bounding box center [500, 409] width 33 height 17
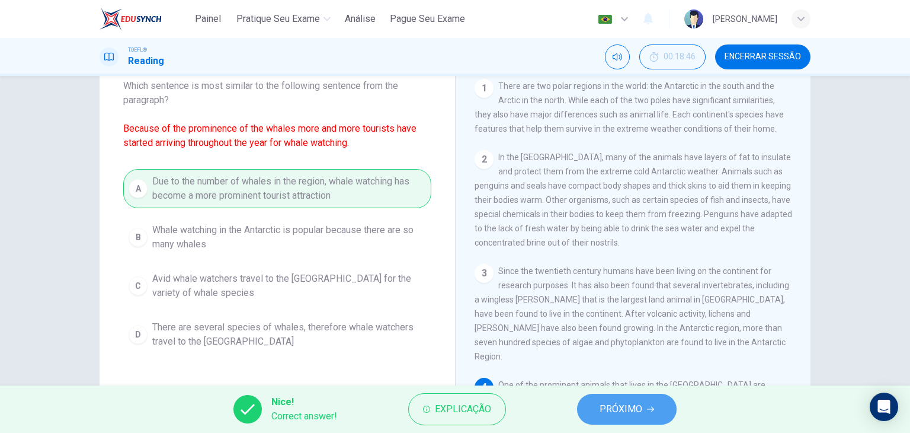
click at [607, 405] on span "PRÓXIMO" at bounding box center [621, 409] width 43 height 17
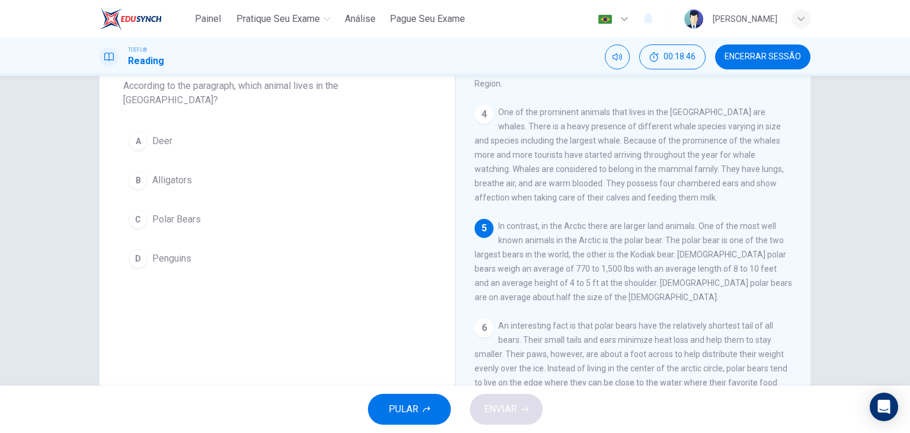
scroll to position [275, 0]
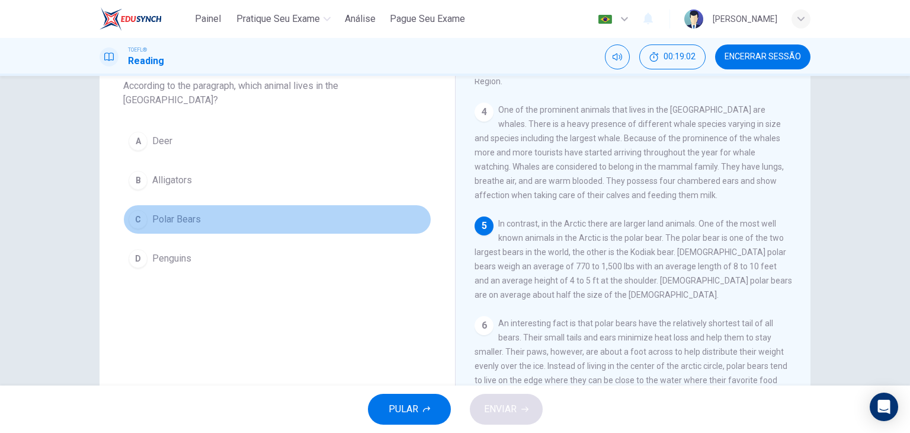
click at [198, 204] on button "C Polar Bears" at bounding box center [277, 219] width 308 height 30
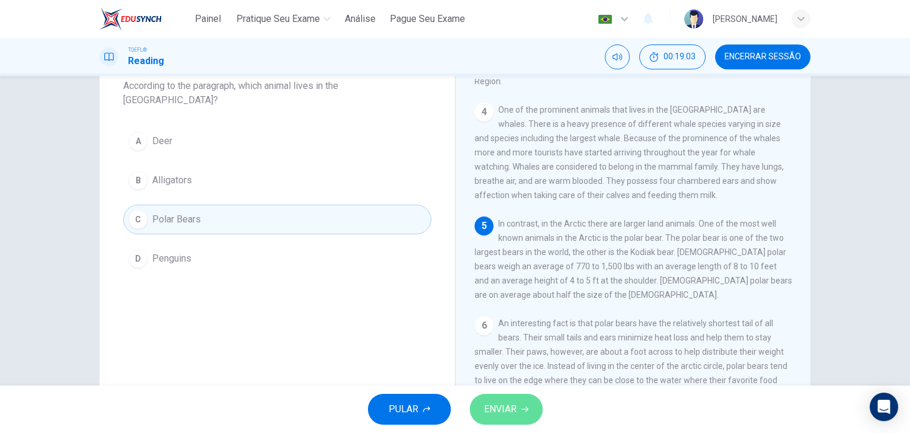
click at [503, 411] on span "ENVIAR" at bounding box center [500, 409] width 33 height 17
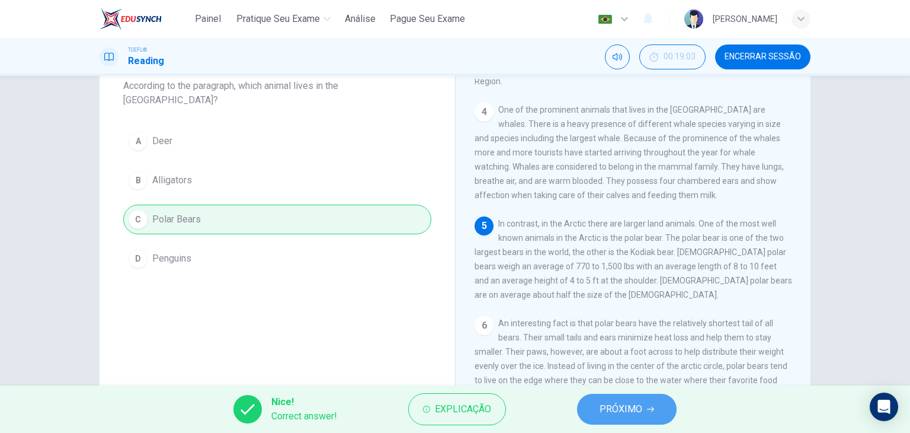
click at [621, 404] on span "PRÓXIMO" at bounding box center [621, 409] width 43 height 17
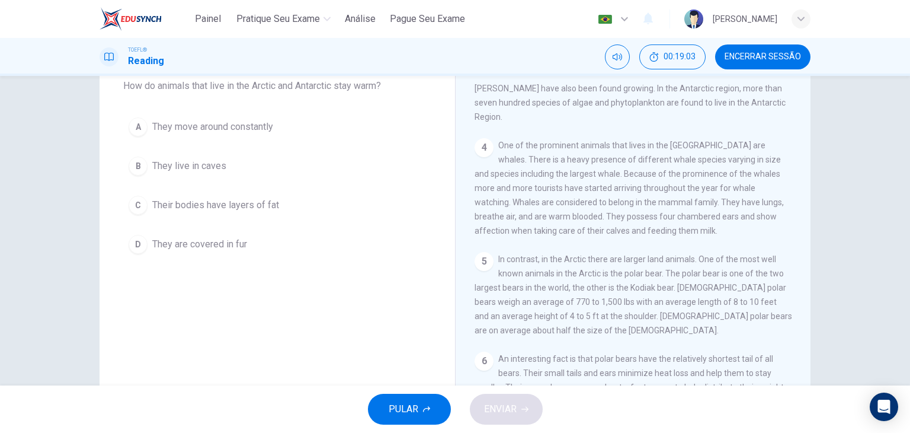
scroll to position [73, 0]
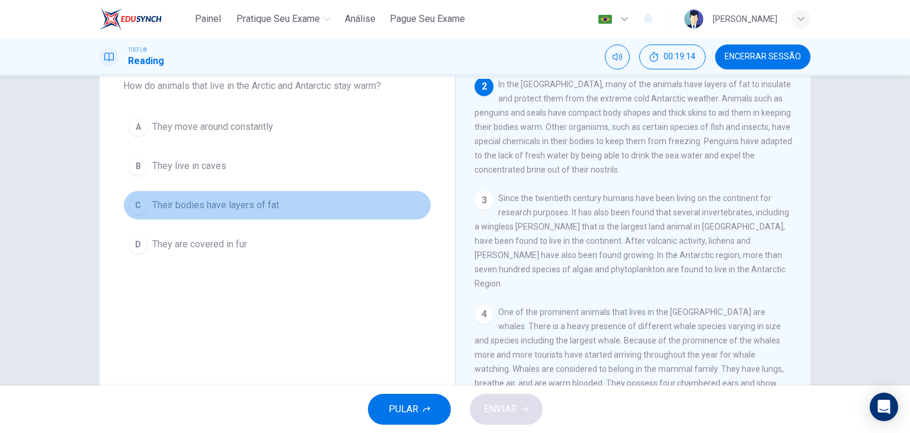
click at [258, 203] on span "Their bodies have layers of fat" at bounding box center [215, 205] width 127 height 14
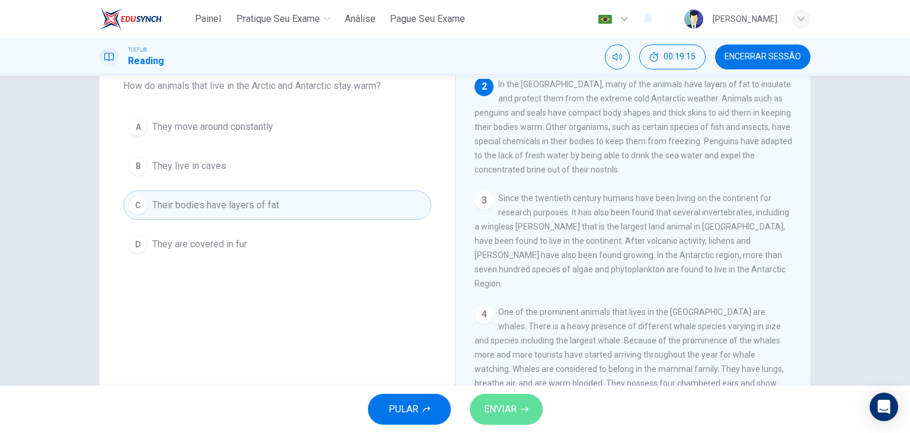
click at [517, 421] on button "ENVIAR" at bounding box center [506, 409] width 73 height 31
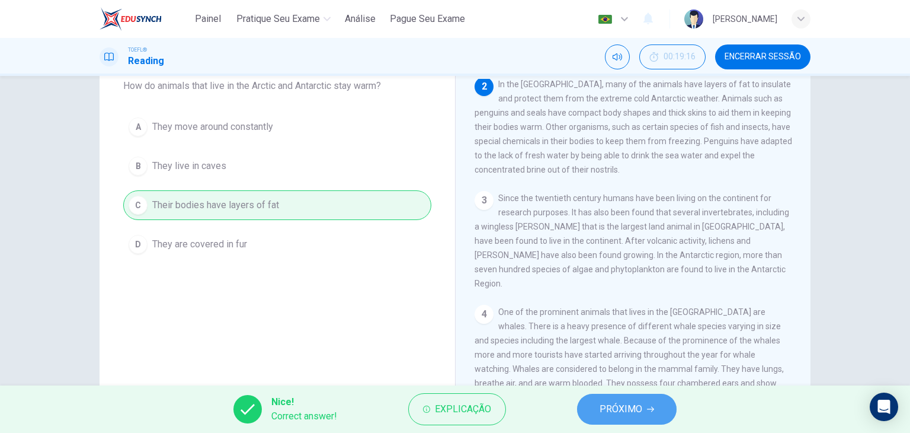
click at [610, 418] on button "PRÓXIMO" at bounding box center [627, 409] width 100 height 31
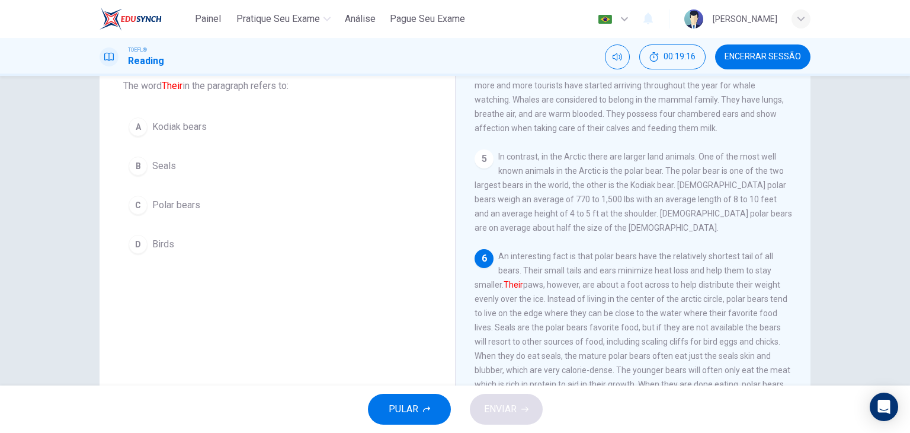
scroll to position [347, 0]
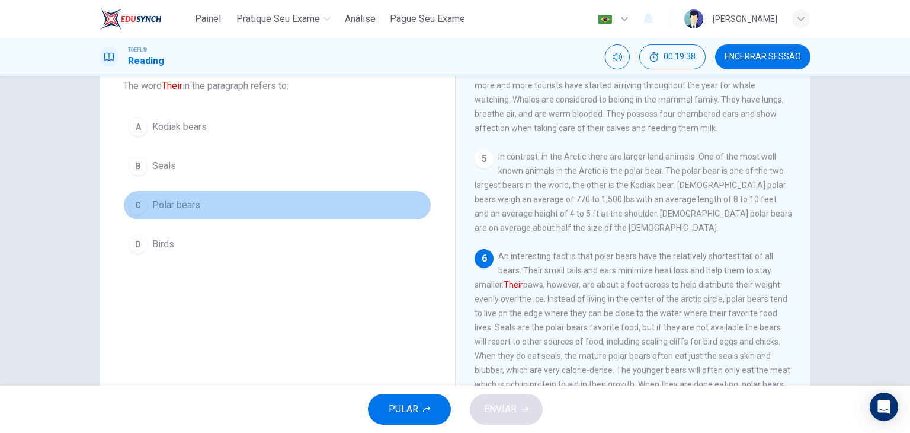
click at [181, 207] on span "Polar bears" at bounding box center [176, 205] width 48 height 14
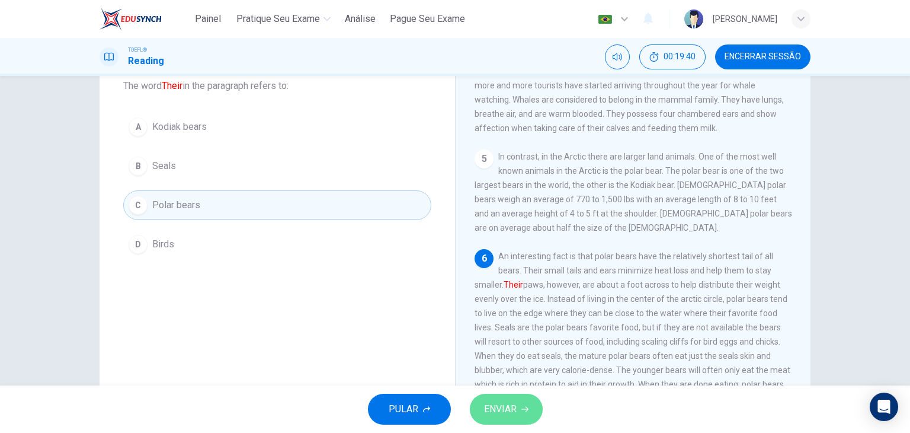
click at [507, 408] on span "ENVIAR" at bounding box center [500, 409] width 33 height 17
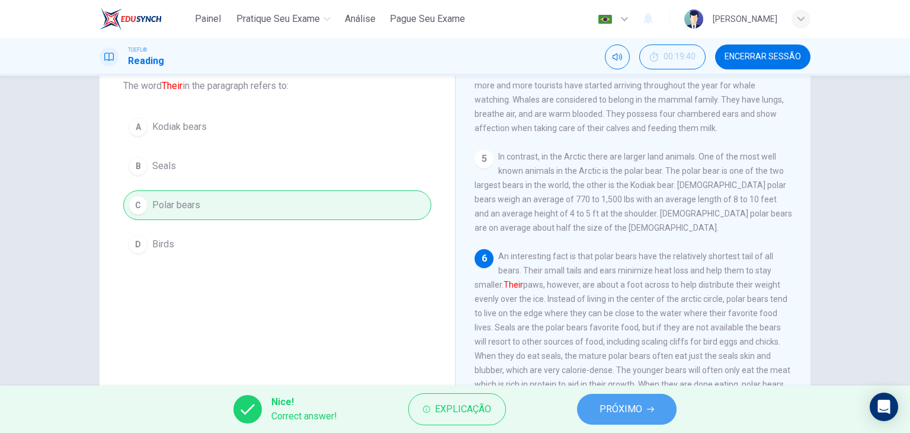
click at [635, 410] on span "PRÓXIMO" at bounding box center [621, 409] width 43 height 17
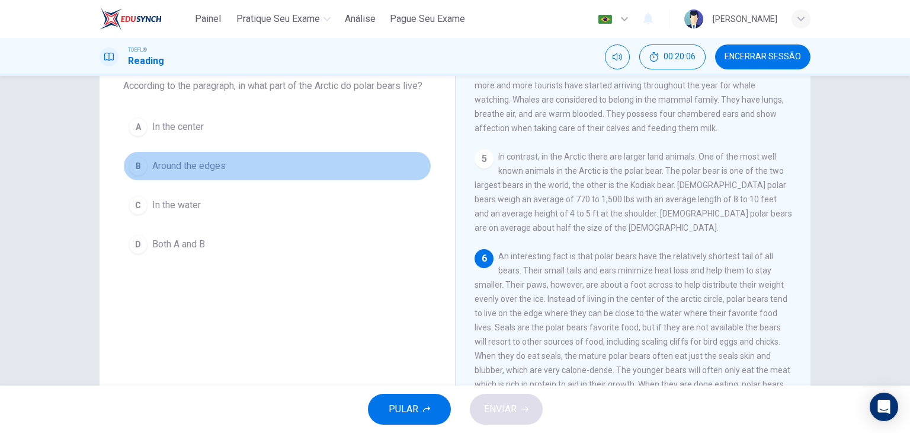
click at [203, 167] on span "Around the edges" at bounding box center [188, 166] width 73 height 14
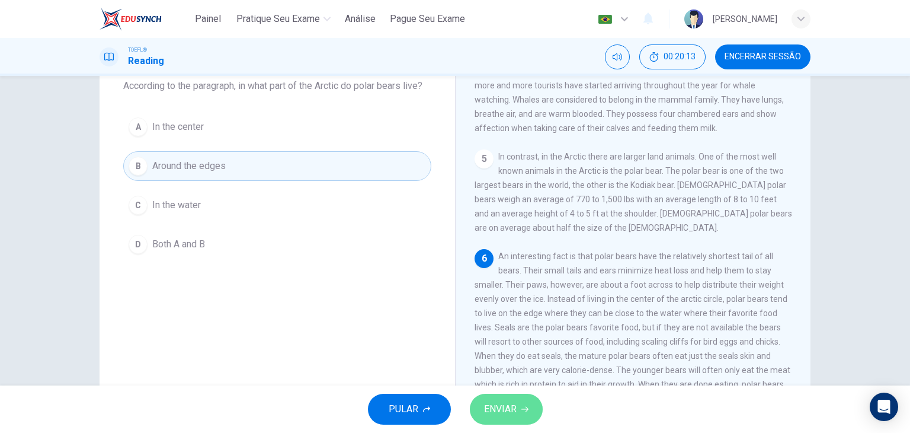
click at [503, 413] on span "ENVIAR" at bounding box center [500, 409] width 33 height 17
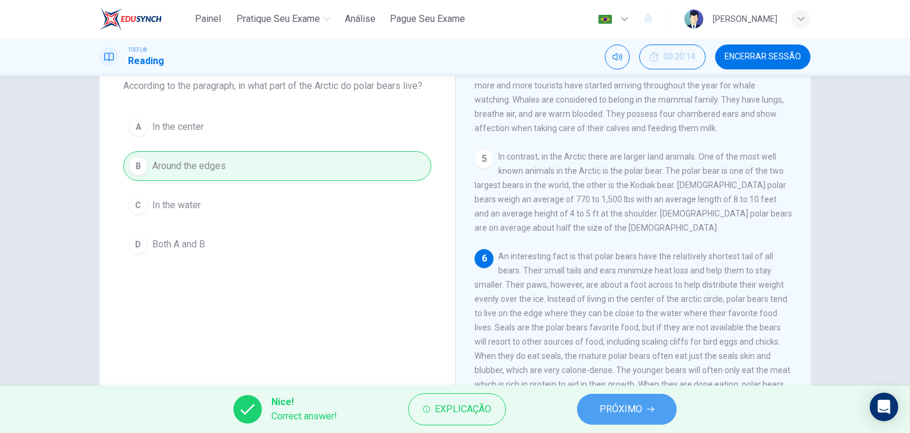
click at [621, 414] on span "PRÓXIMO" at bounding box center [621, 409] width 43 height 17
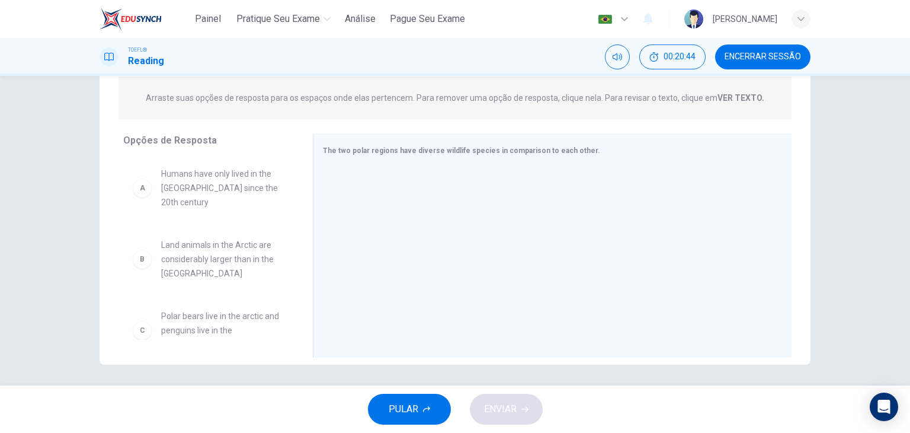
scroll to position [150, 0]
drag, startPoint x: 899, startPoint y: 285, endPoint x: 903, endPoint y: 280, distance: 6.3
click at [903, 280] on div "Question 23 Ver Texto Directions: An introductory sentence for a brief summary …" at bounding box center [455, 230] width 910 height 309
drag, startPoint x: 903, startPoint y: 280, endPoint x: 909, endPoint y: 313, distance: 33.1
click at [909, 313] on div "Question 23 Ver Texto Directions: An introductory sentence for a brief summary …" at bounding box center [455, 230] width 910 height 309
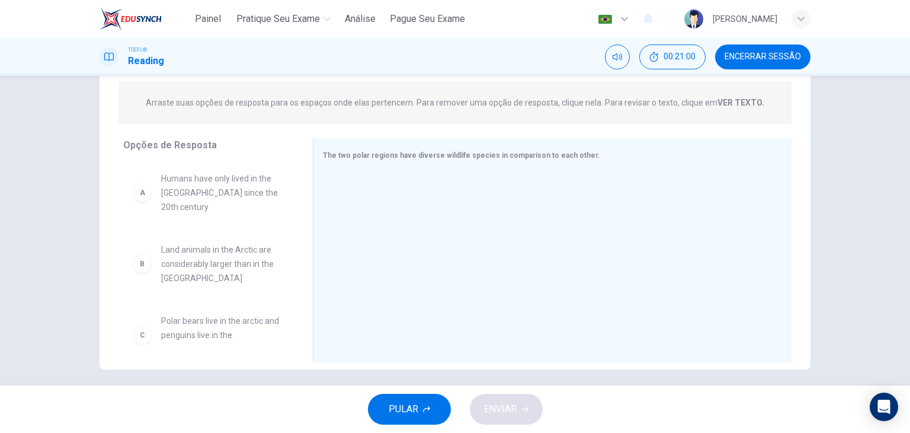
scroll to position [145, 0]
click at [743, 97] on strong "VER TEXTO." at bounding box center [741, 99] width 47 height 9
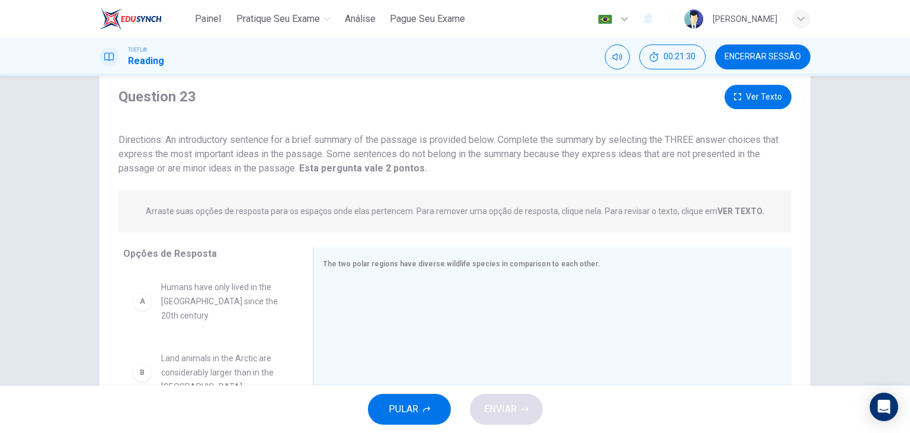
scroll to position [19, 0]
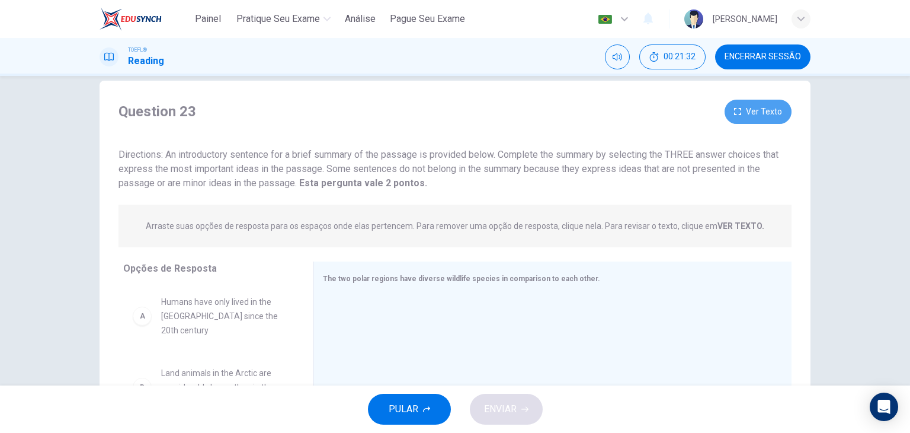
click at [765, 114] on button "Ver Texto" at bounding box center [758, 112] width 67 height 24
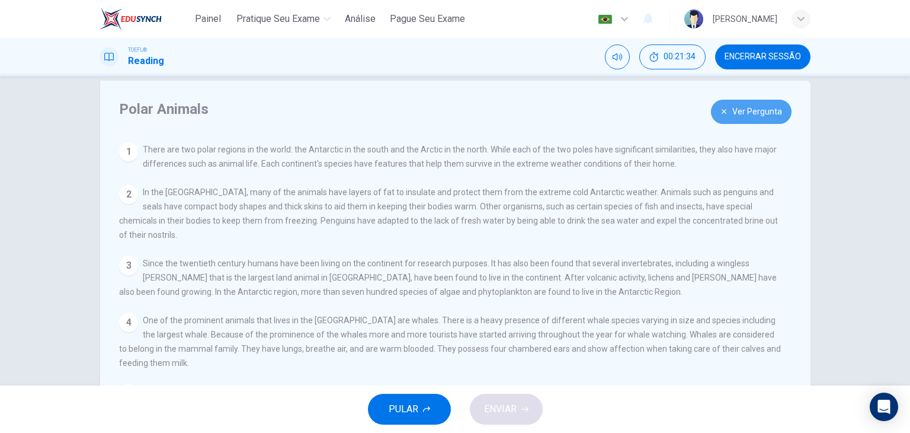
click at [765, 114] on button "Ver Pergunta" at bounding box center [751, 112] width 81 height 24
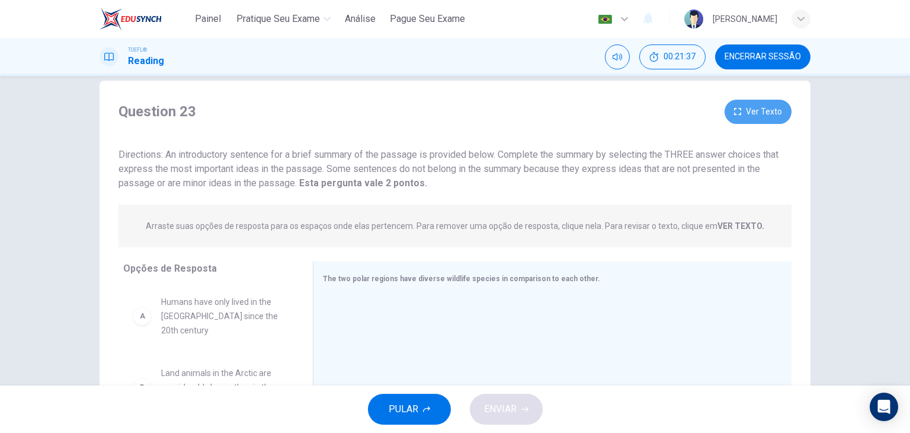
click at [765, 114] on button "Ver Texto" at bounding box center [758, 112] width 67 height 24
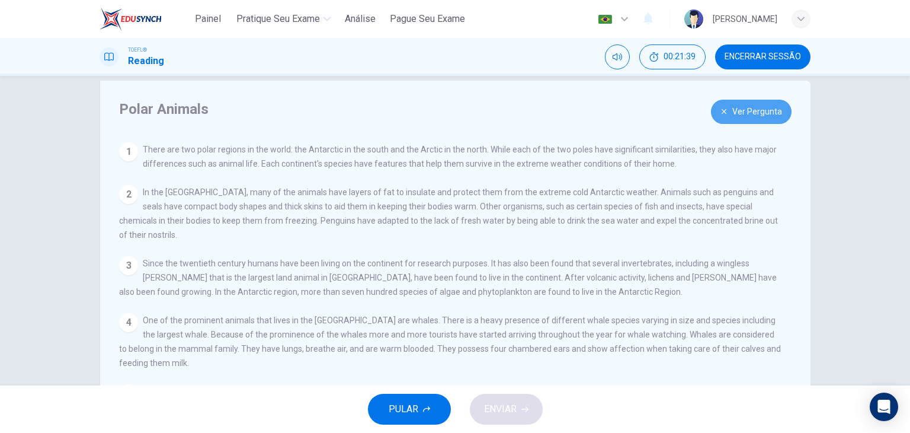
click at [765, 114] on button "Ver Pergunta" at bounding box center [751, 112] width 81 height 24
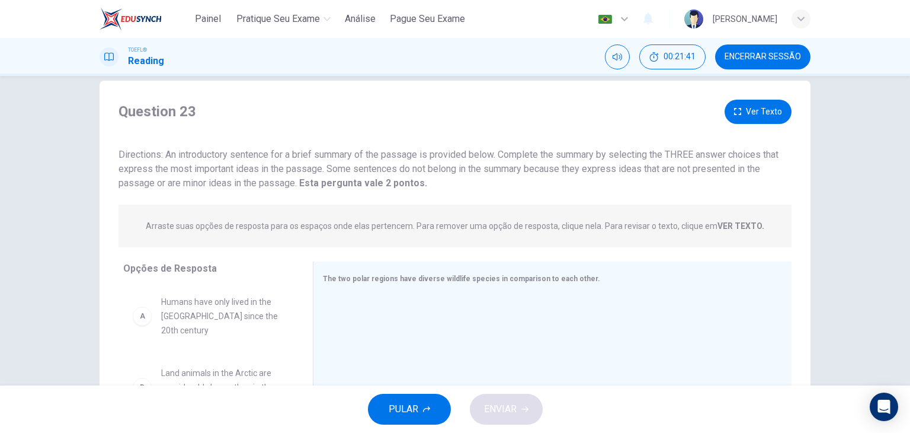
click at [228, 311] on span "Humans have only lived in the Antarctic since the 20th century" at bounding box center [222, 316] width 123 height 43
drag, startPoint x: 228, startPoint y: 311, endPoint x: 430, endPoint y: 308, distance: 202.7
click at [763, 110] on button "Ver Texto" at bounding box center [758, 112] width 67 height 24
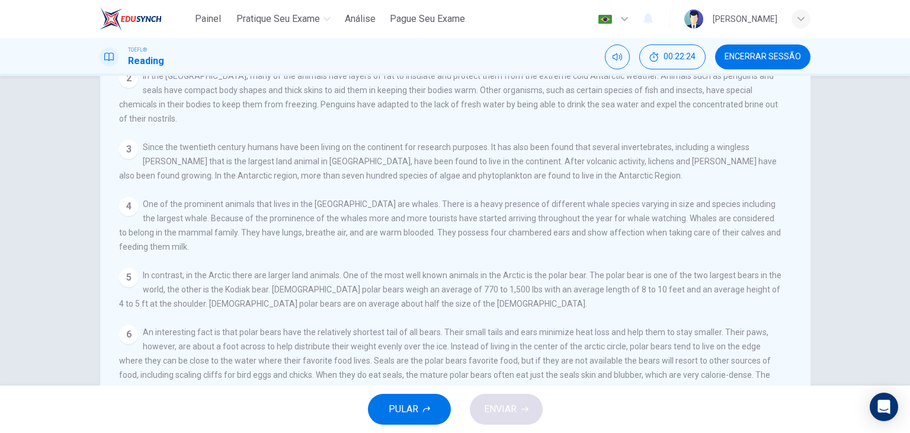
scroll to position [0, 0]
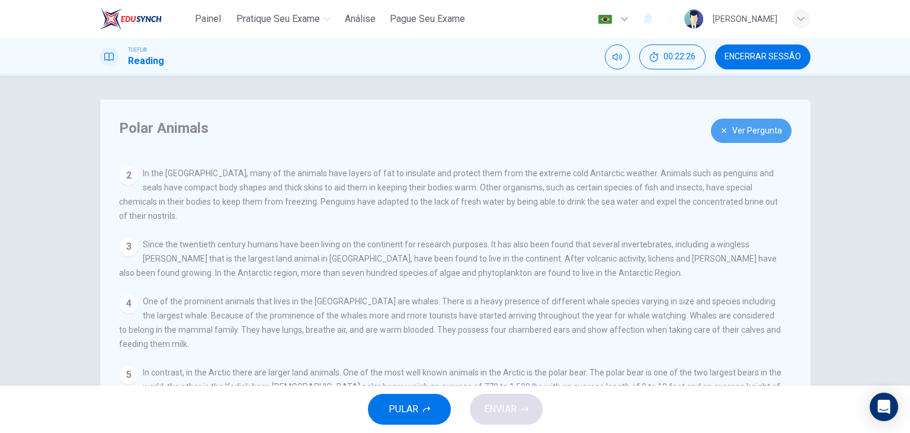
click at [756, 129] on button "Ver Pergunta" at bounding box center [751, 131] width 81 height 24
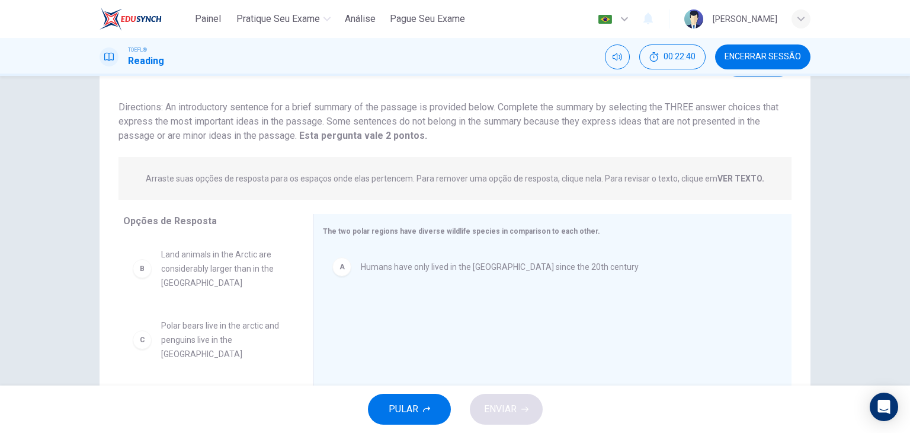
scroll to position [53, 0]
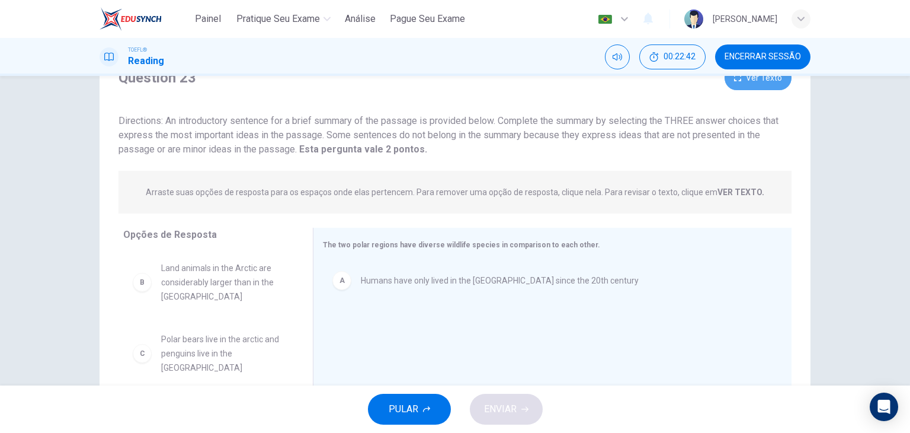
click at [765, 82] on button "Ver Texto" at bounding box center [758, 78] width 67 height 24
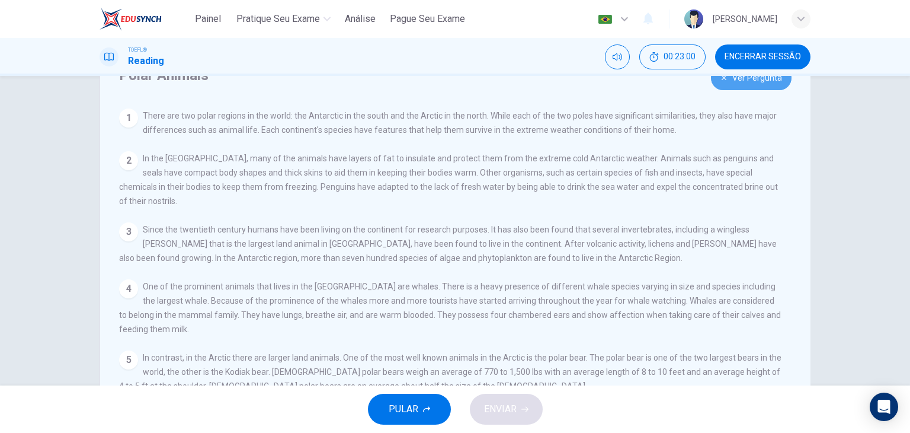
click at [742, 84] on button "Ver Pergunta" at bounding box center [751, 78] width 81 height 24
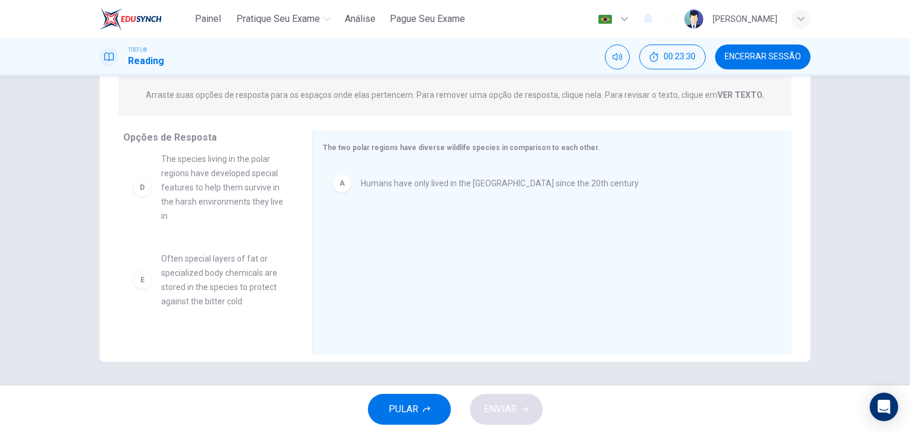
scroll to position [154, 0]
click at [240, 283] on span "Often special layers of fat or specialized body chemicals are stored in the spe…" at bounding box center [222, 280] width 123 height 57
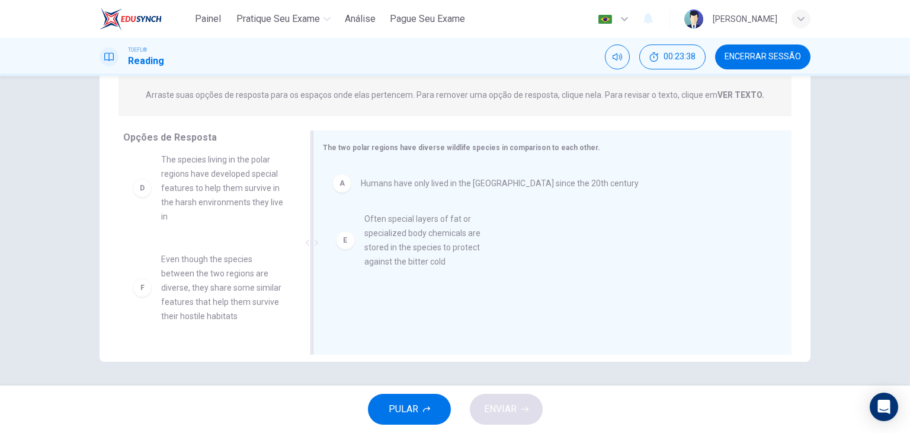
drag, startPoint x: 240, startPoint y: 283, endPoint x: 450, endPoint y: 242, distance: 214.2
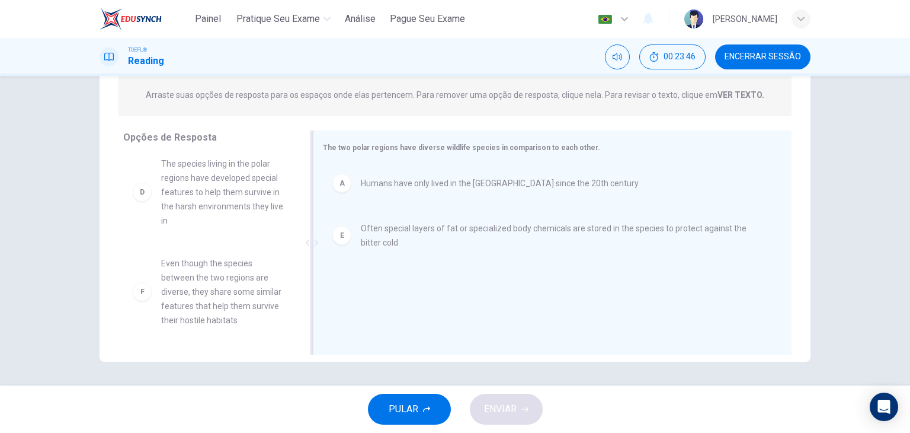
scroll to position [148, 0]
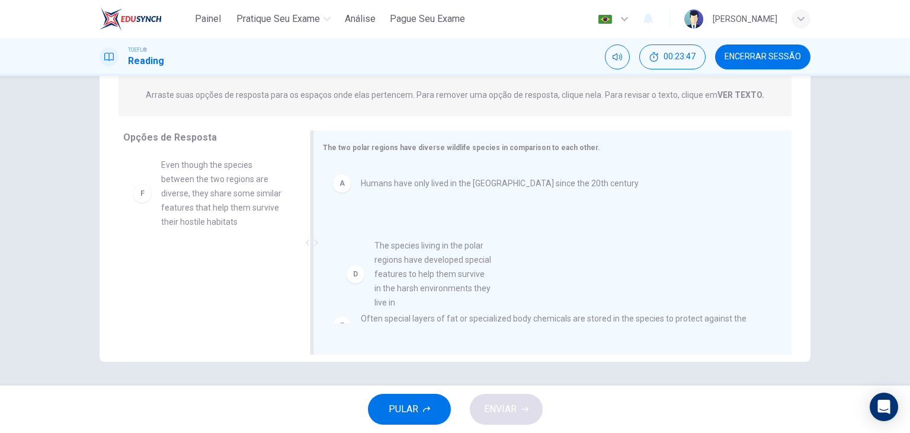
drag, startPoint x: 232, startPoint y: 193, endPoint x: 453, endPoint y: 277, distance: 236.9
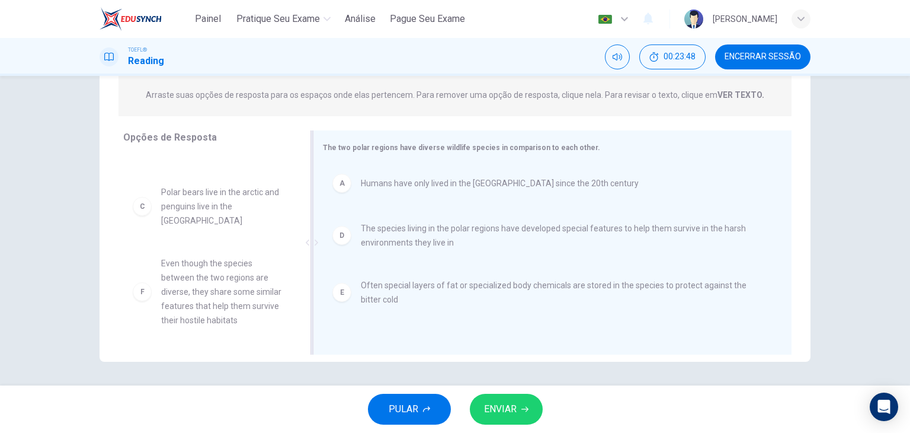
scroll to position [50, 0]
click at [507, 406] on span "ENVIAR" at bounding box center [500, 409] width 33 height 17
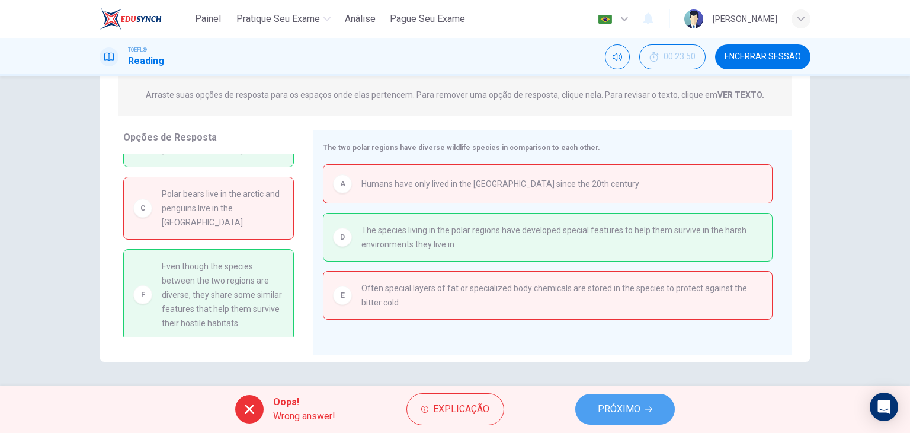
click at [624, 406] on span "PRÓXIMO" at bounding box center [619, 409] width 43 height 17
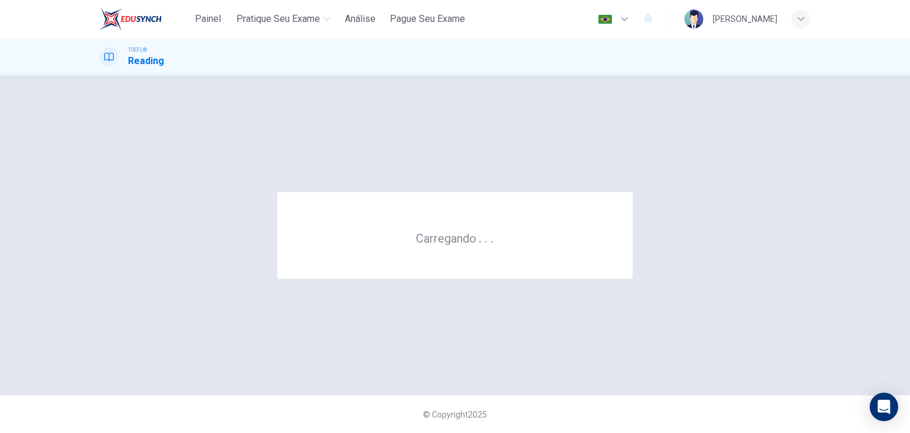
scroll to position [0, 0]
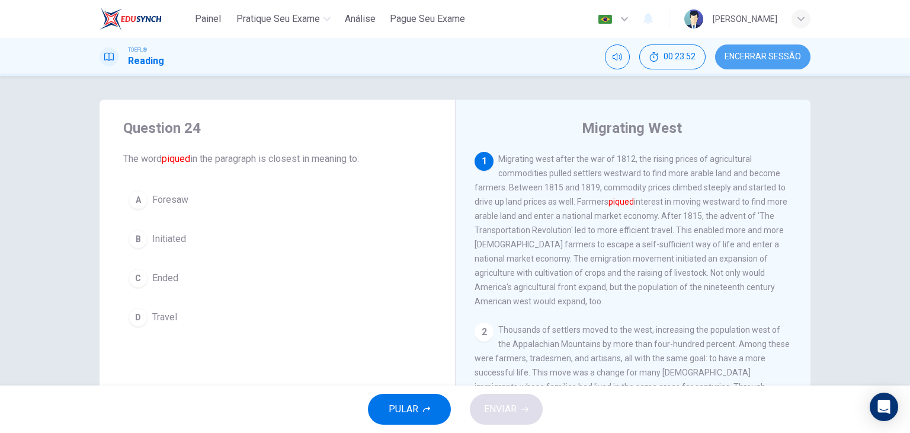
click at [755, 49] on button "Encerrar Sessão" at bounding box center [762, 56] width 95 height 25
